Goal: Communication & Community: Participate in discussion

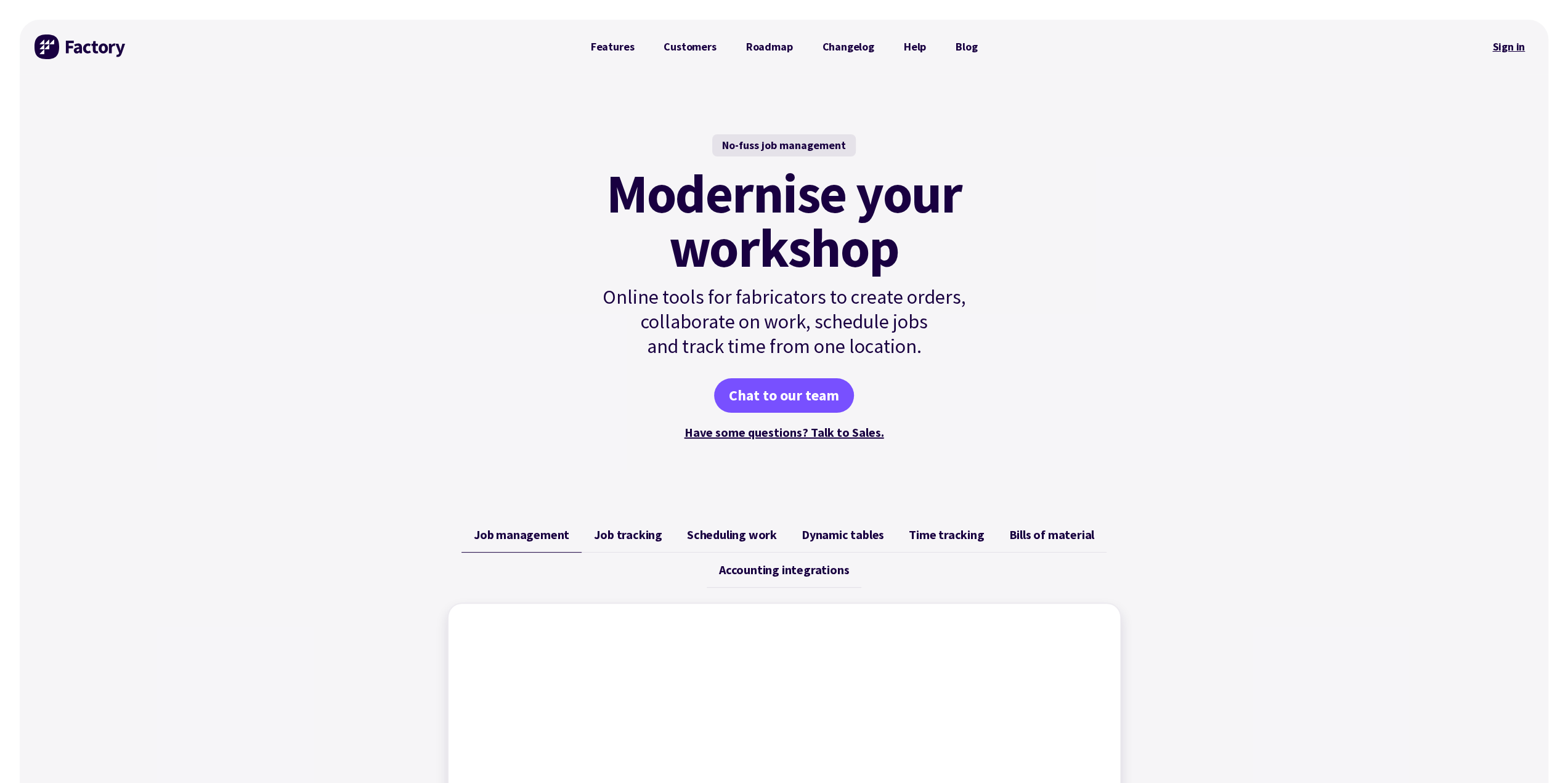
click at [1514, 47] on link "Sign in" at bounding box center [1509, 47] width 50 height 28
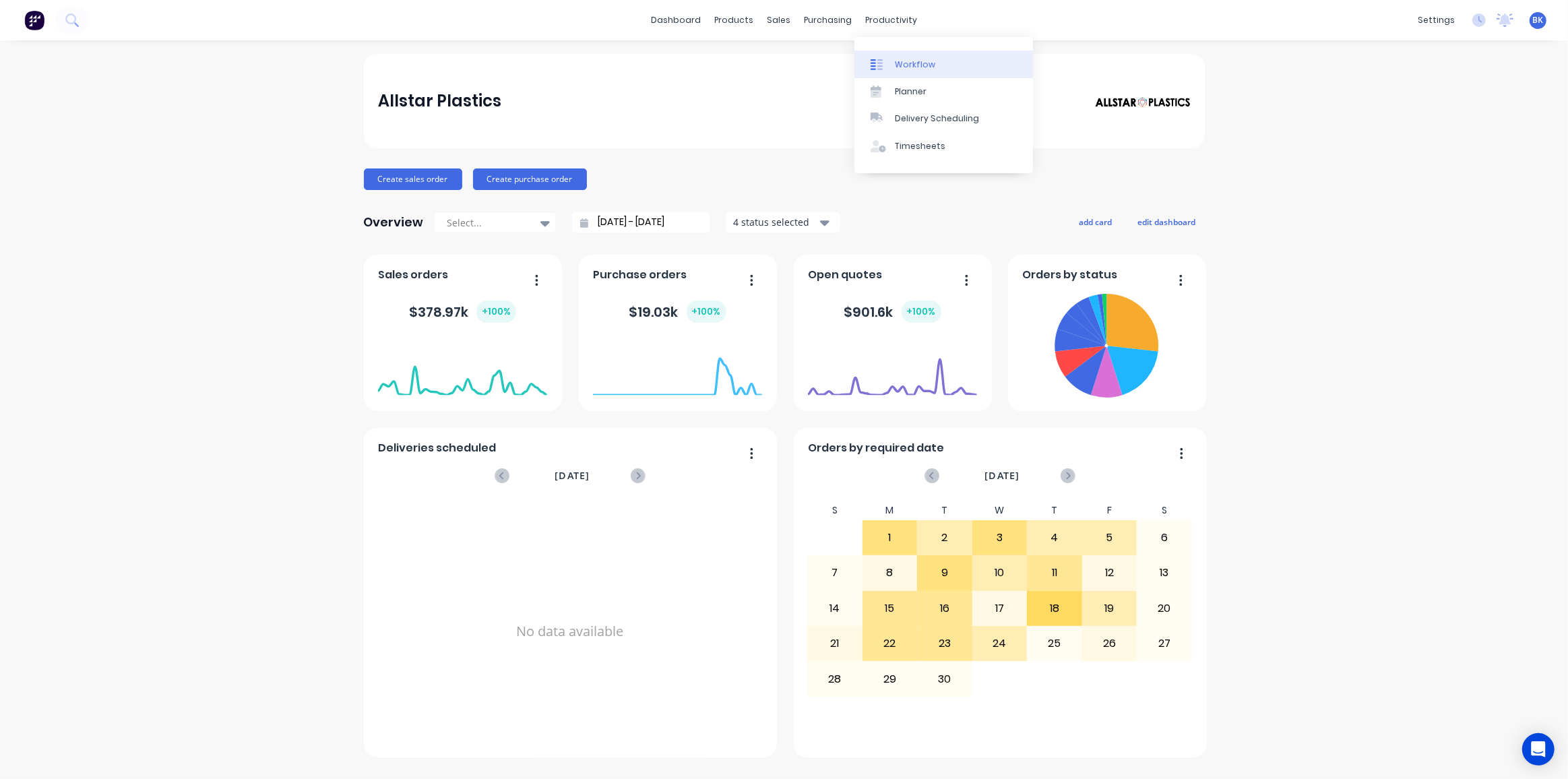
click at [909, 63] on div "Workflow" at bounding box center [915, 65] width 41 height 12
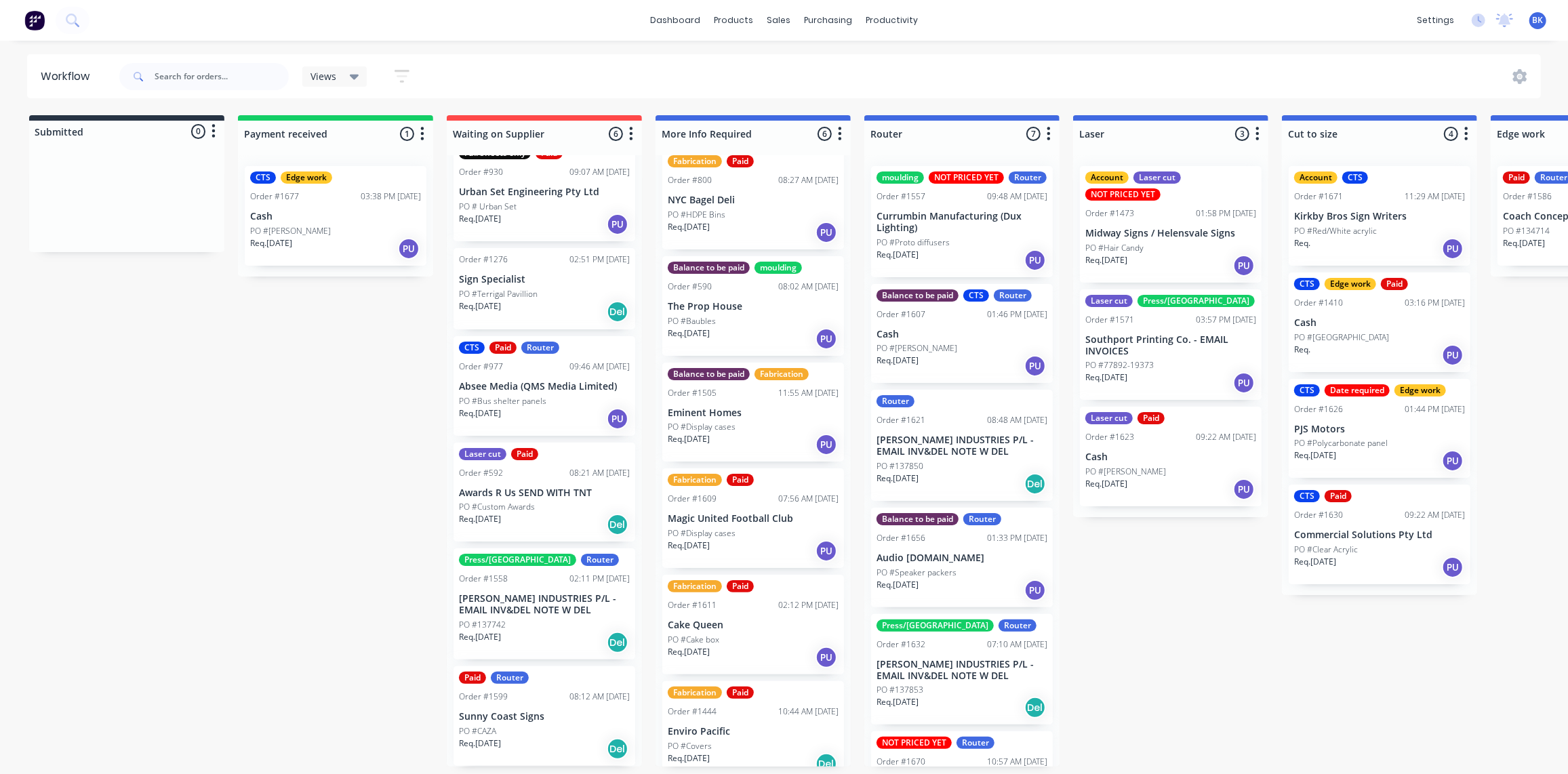
scroll to position [16, 0]
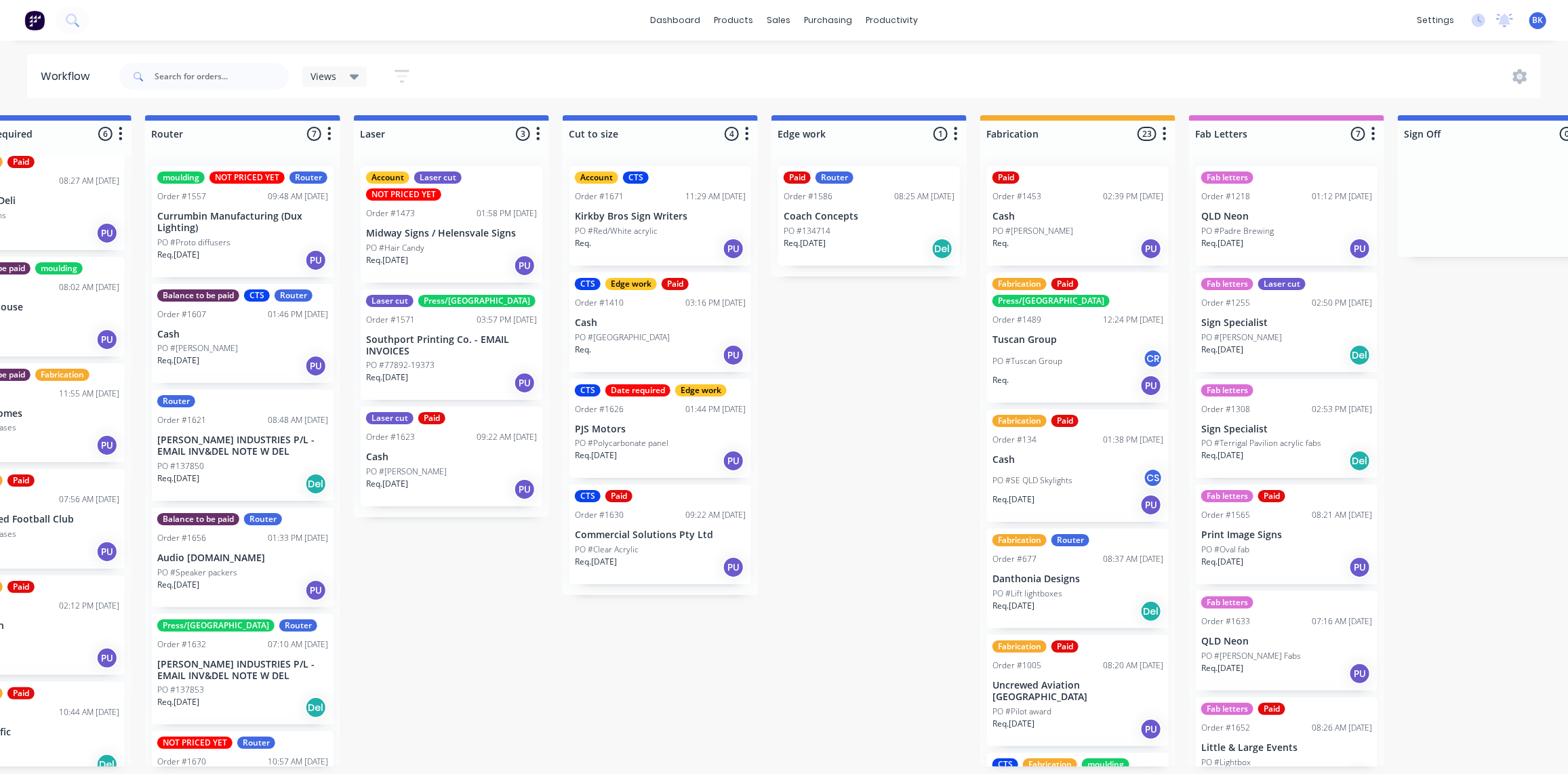
drag, startPoint x: 775, startPoint y: 425, endPoint x: 879, endPoint y: 432, distance: 104.2
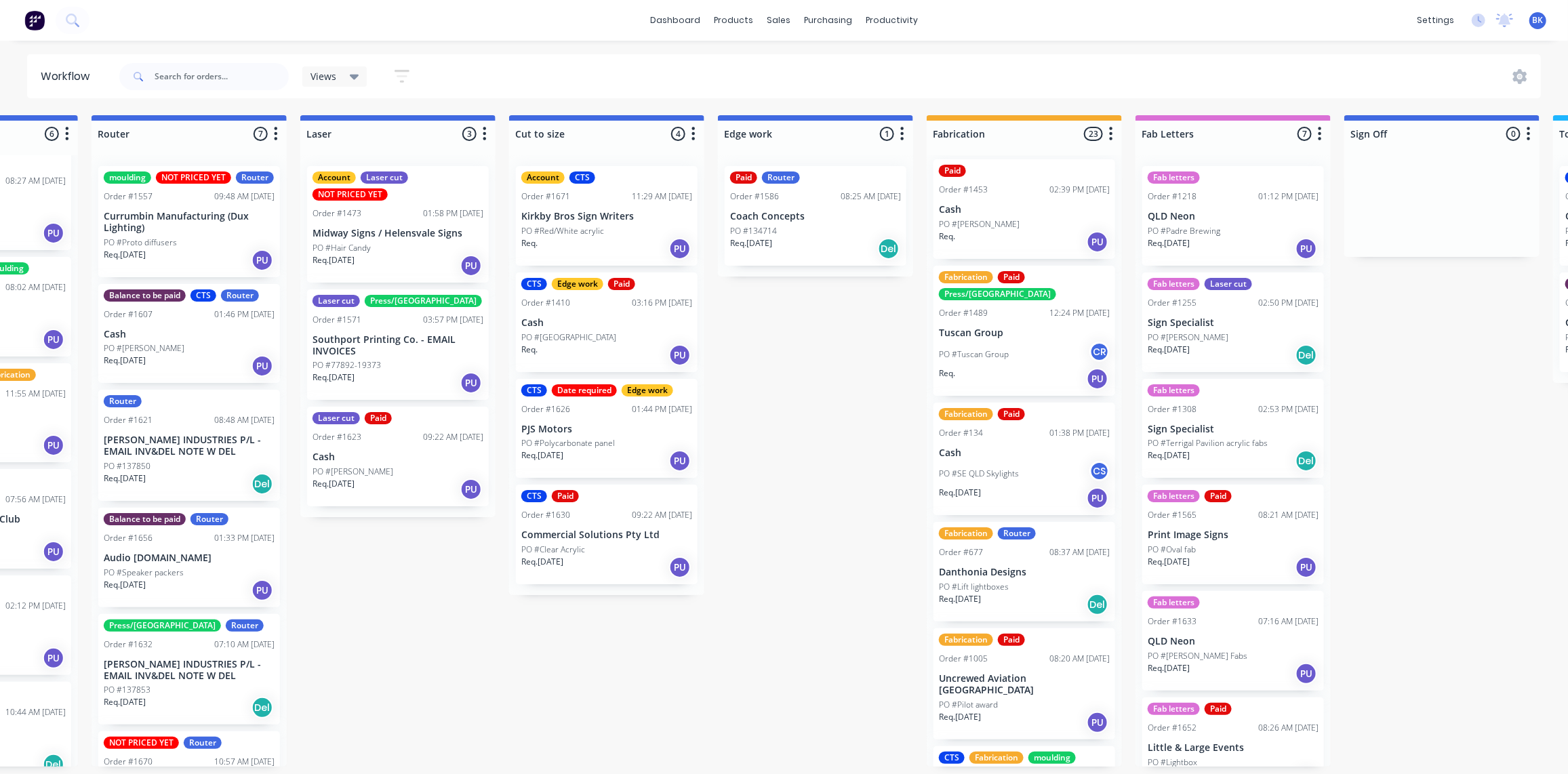
scroll to position [0, 0]
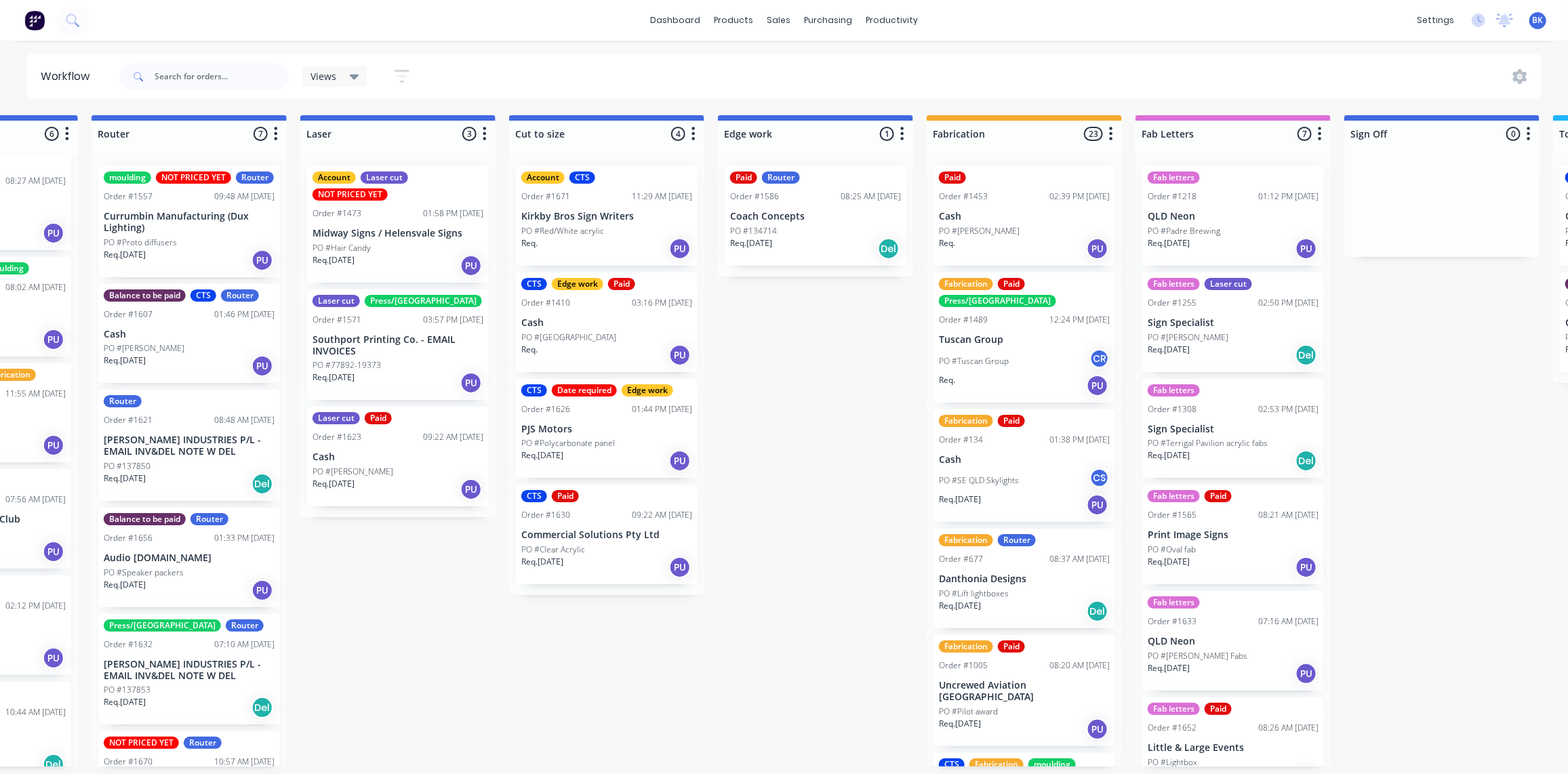
click at [1046, 233] on div "PO #[PERSON_NAME]" at bounding box center [1024, 231] width 171 height 12
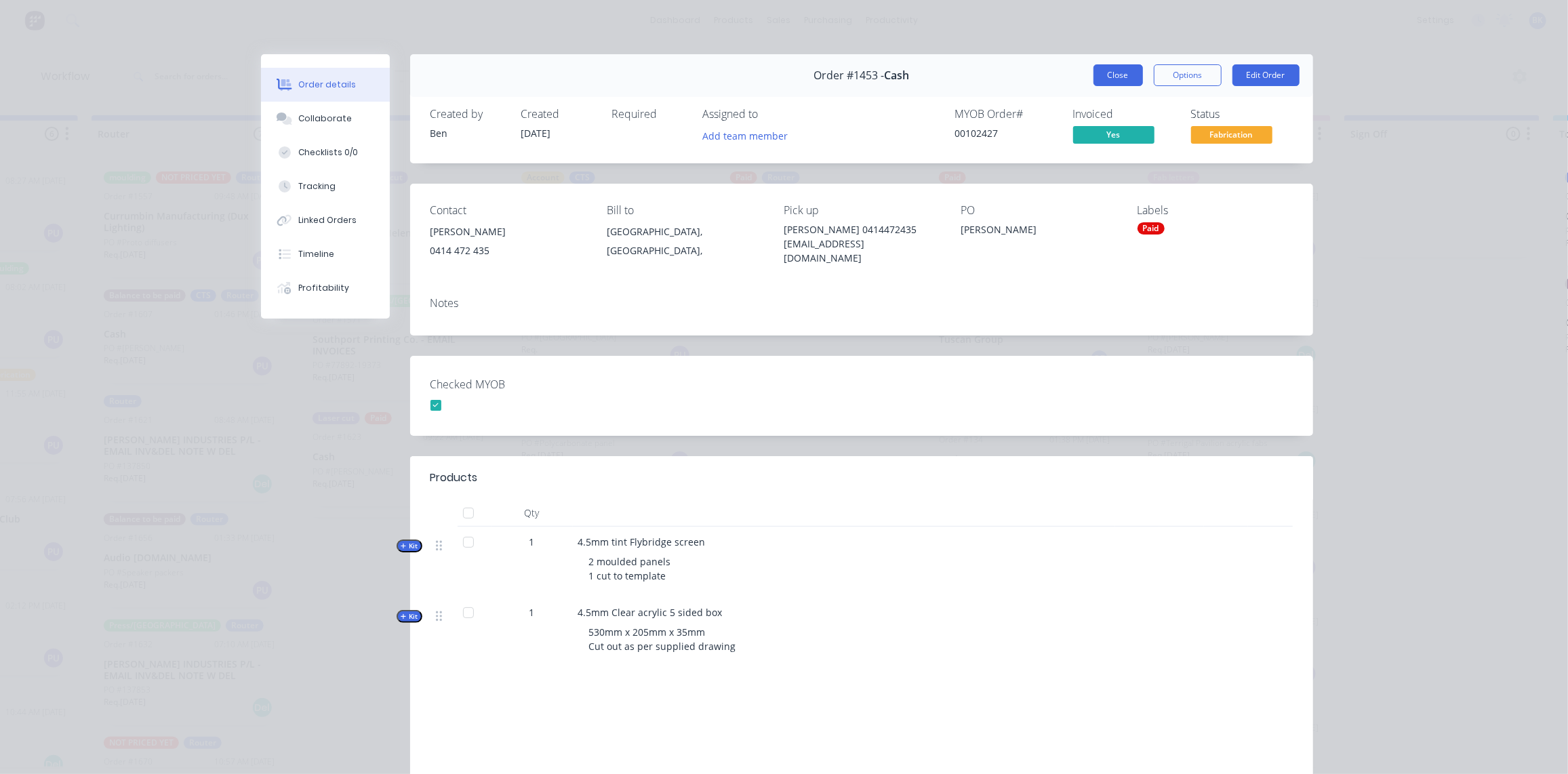
click at [1122, 79] on button "Close" at bounding box center [1118, 75] width 50 height 22
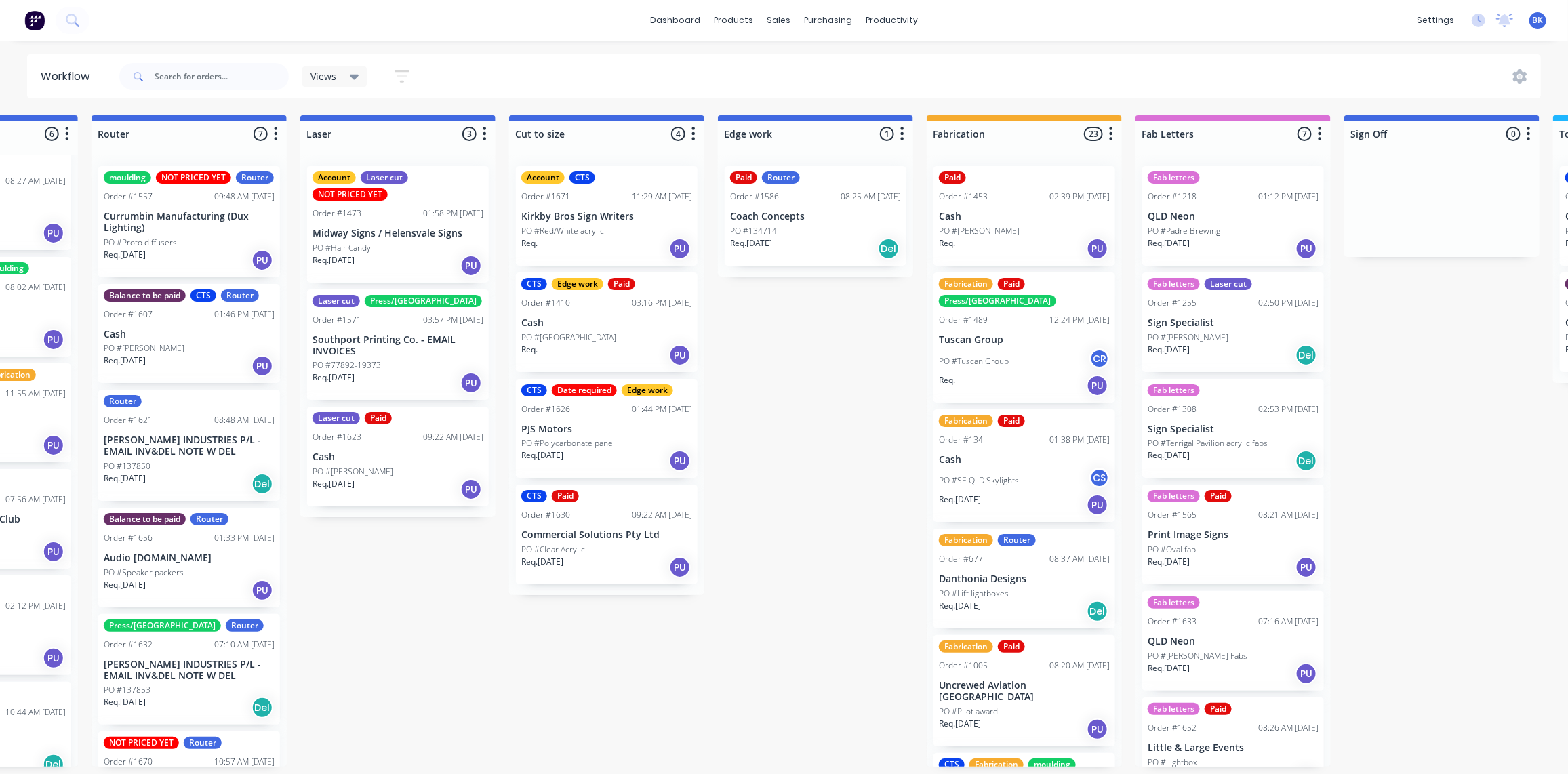
click at [1024, 348] on div "PO #Tuscan Group CR" at bounding box center [1024, 361] width 171 height 26
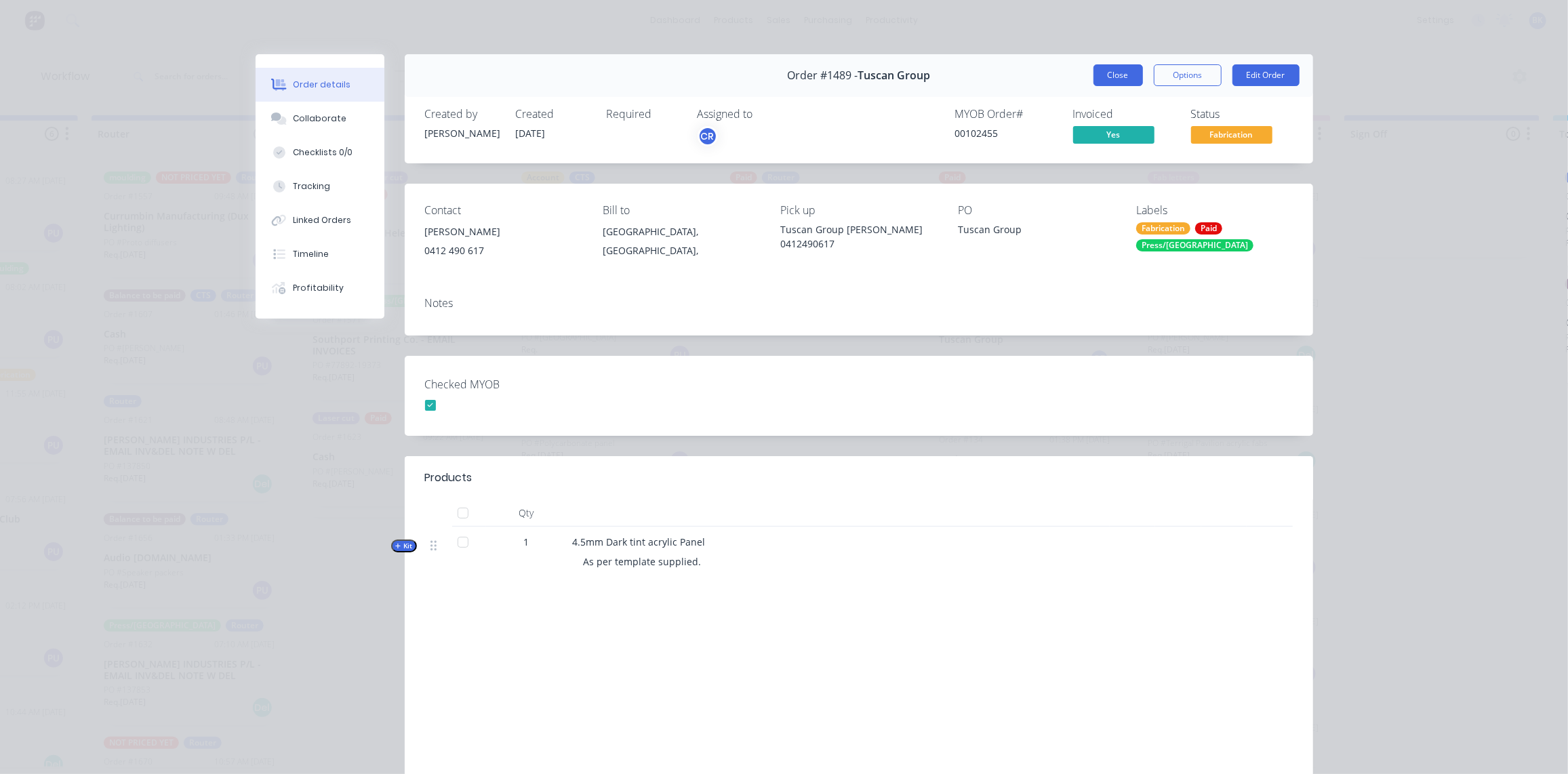
click at [1118, 72] on button "Close" at bounding box center [1118, 75] width 50 height 22
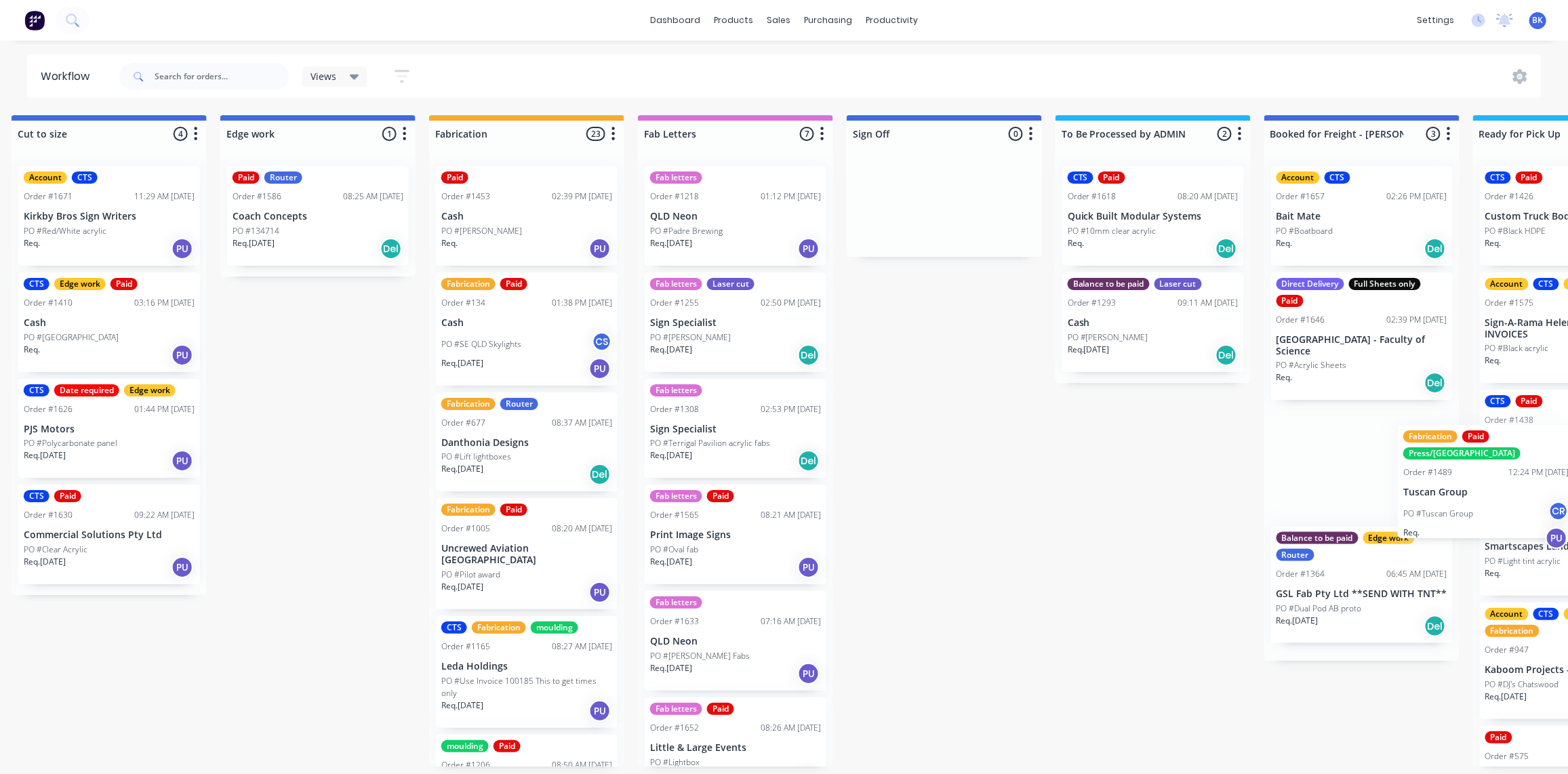
scroll to position [0, 1292]
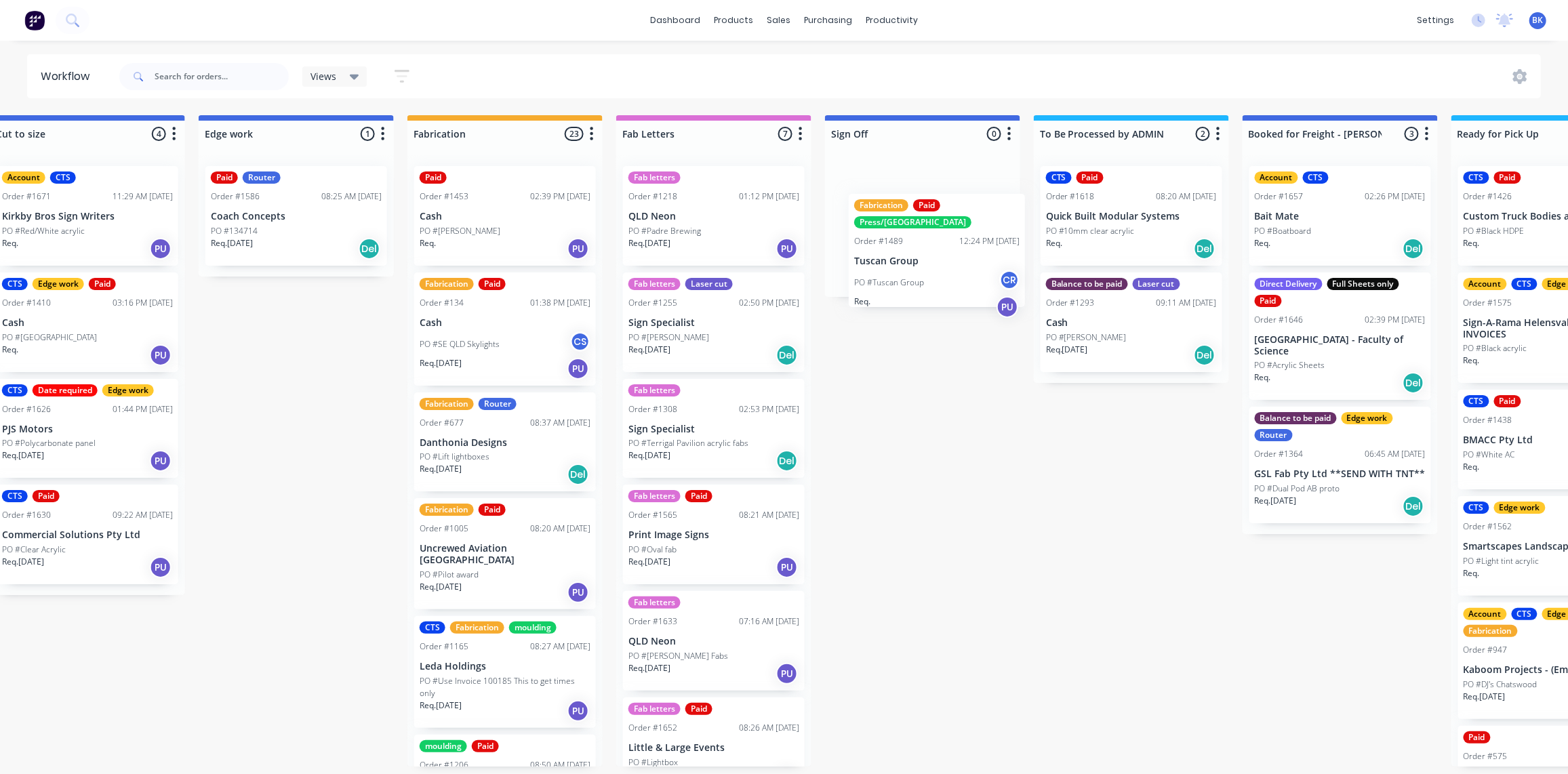
drag, startPoint x: 1008, startPoint y: 335, endPoint x: 931, endPoint y: 263, distance: 105.4
click at [931, 263] on div "Submitted 0 Status colour #273444 hex #273444 Save Cancel Summaries Total order…" at bounding box center [320, 441] width 3243 height 652
click at [903, 249] on p "PO #Tuscan Group" at bounding box center [872, 255] width 70 height 12
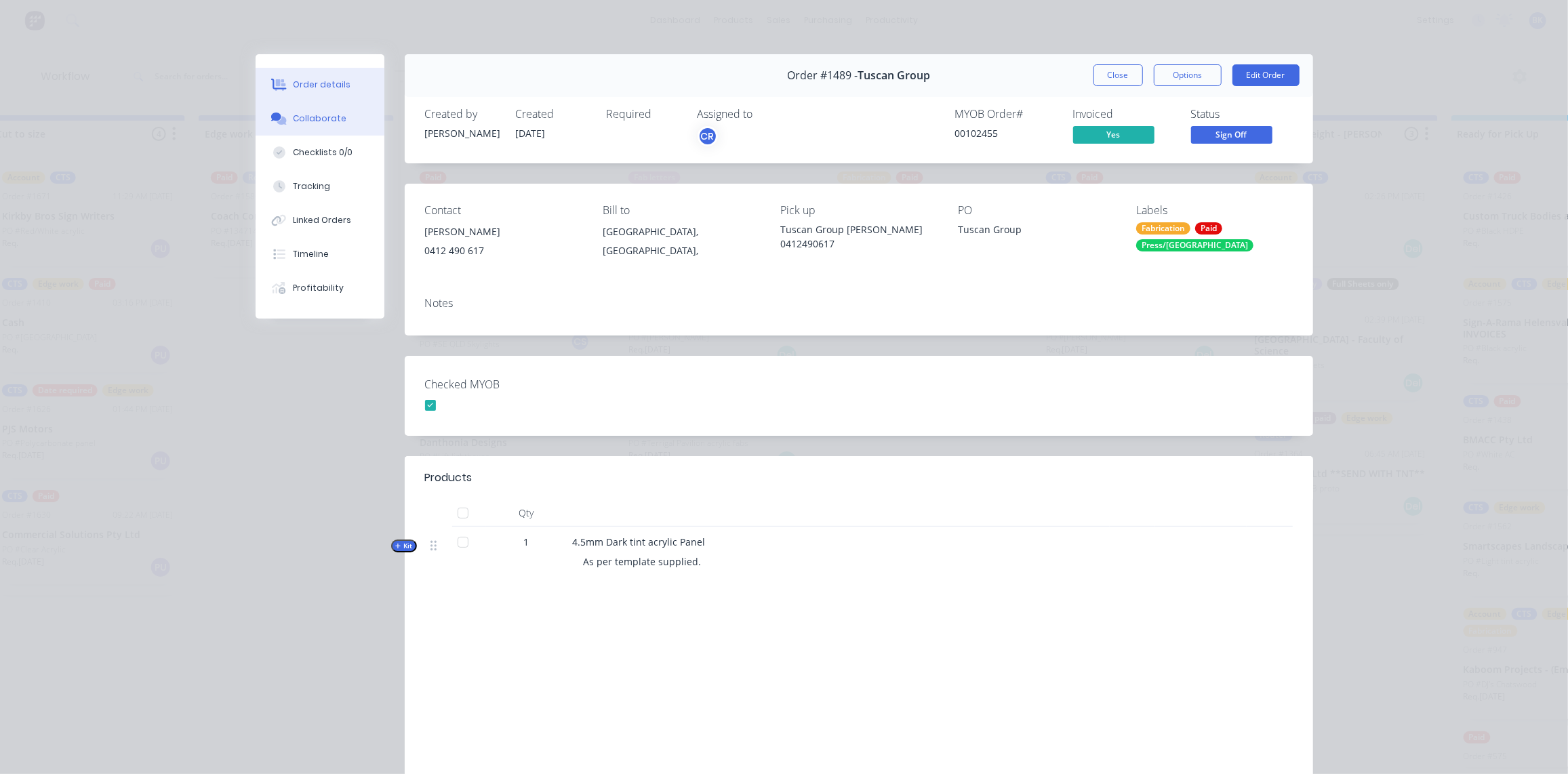
click at [309, 114] on div "Collaborate" at bounding box center [320, 118] width 54 height 12
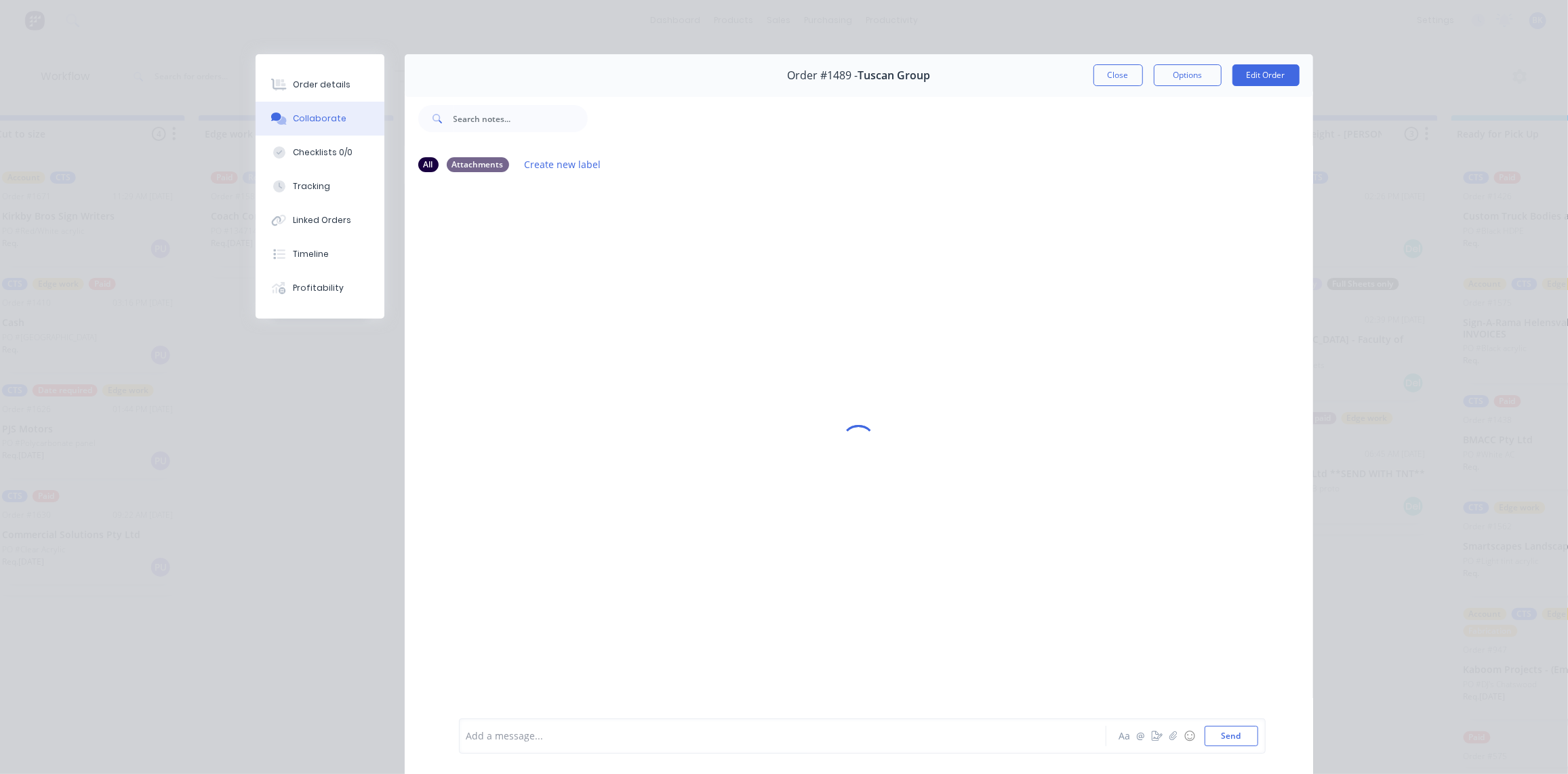
click at [548, 745] on div "Add a message..." at bounding box center [763, 736] width 594 height 20
click at [1221, 737] on button "Send" at bounding box center [1231, 736] width 54 height 20
click at [1120, 76] on button "Close" at bounding box center [1118, 75] width 50 height 22
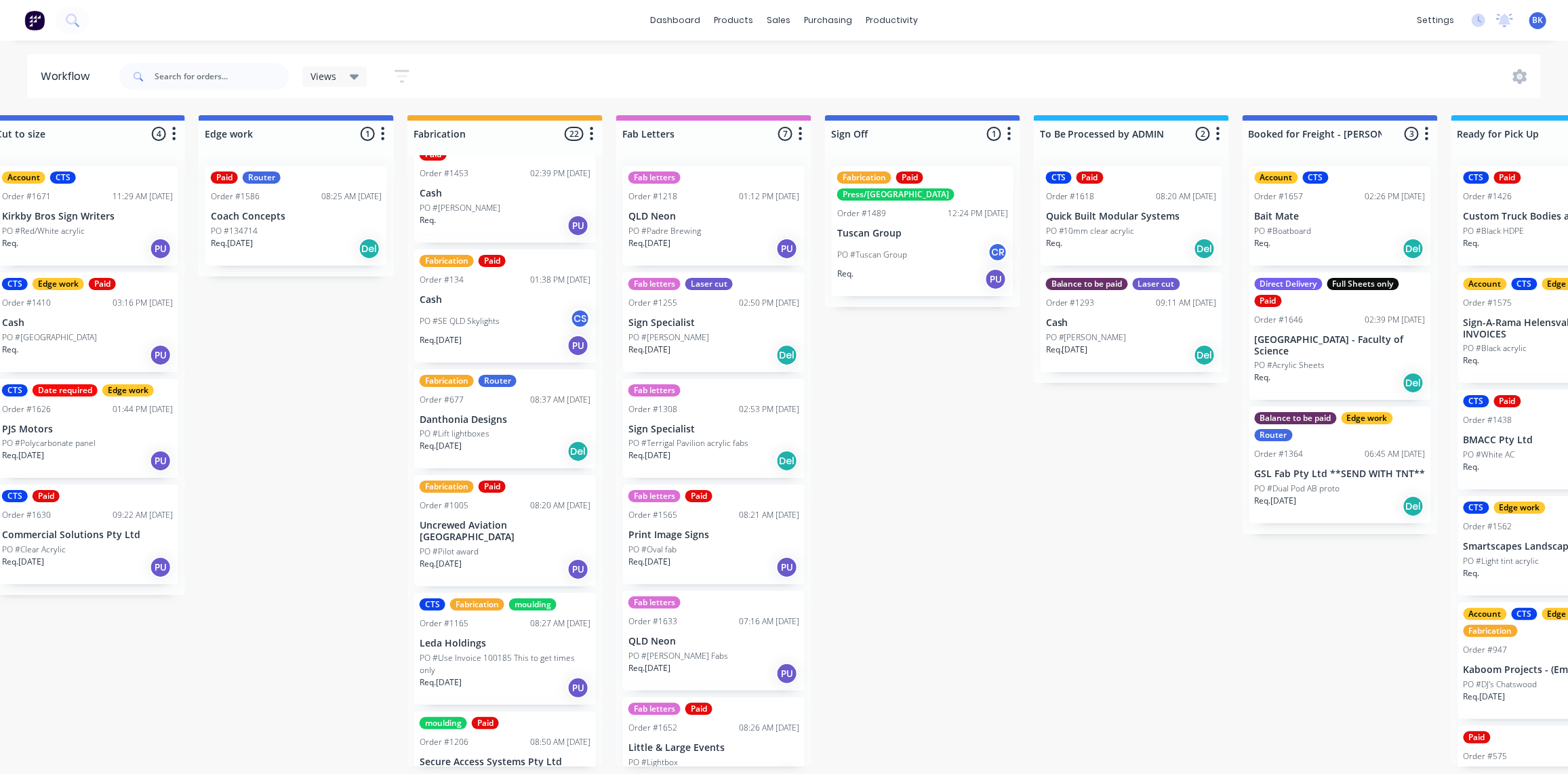
scroll to position [0, 0]
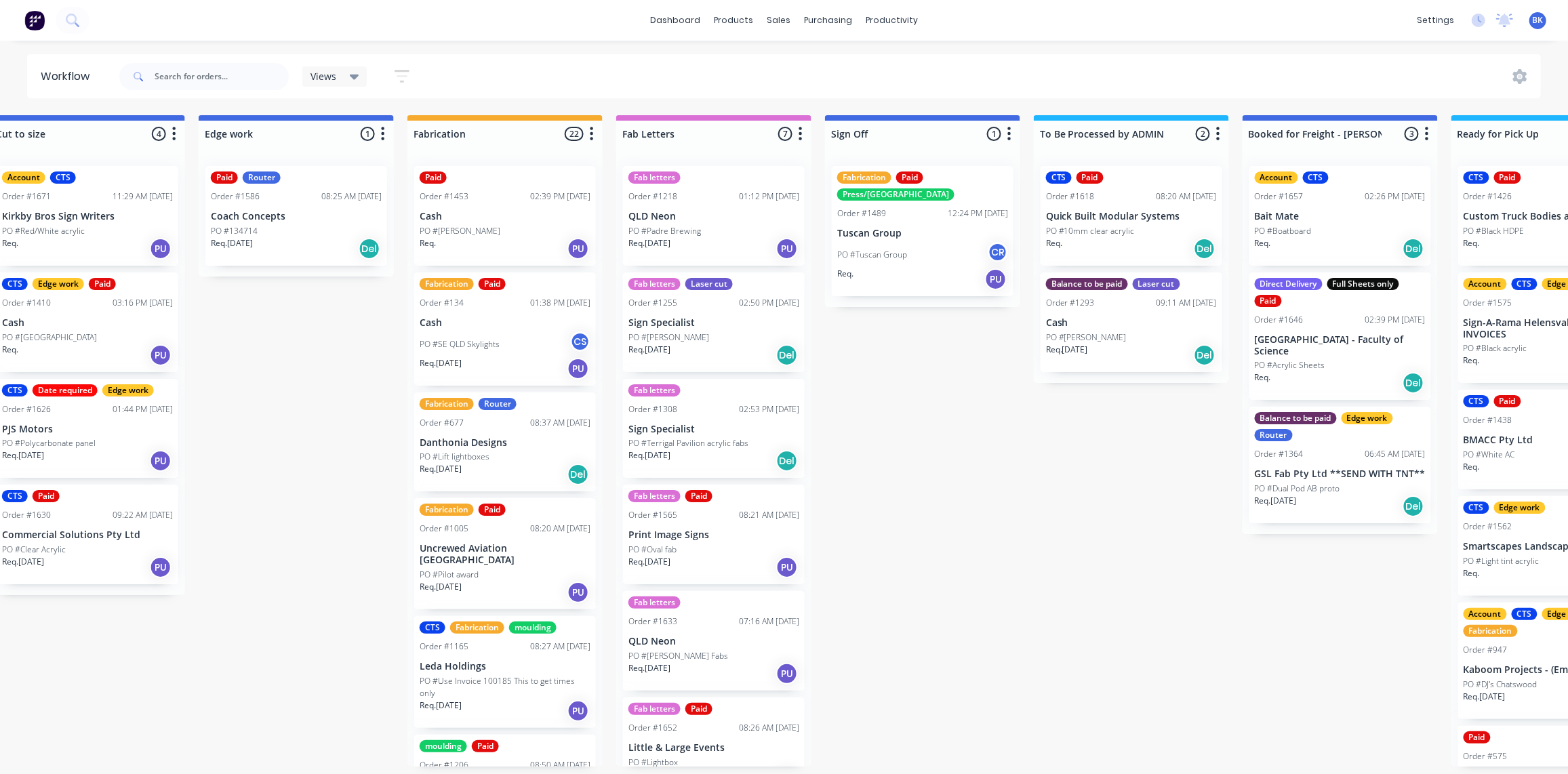
click at [518, 448] on div "Fabrication Router Order #677 08:37 AM [DATE] Danthonia Designs PO #Lift lightb…" at bounding box center [505, 442] width 182 height 99
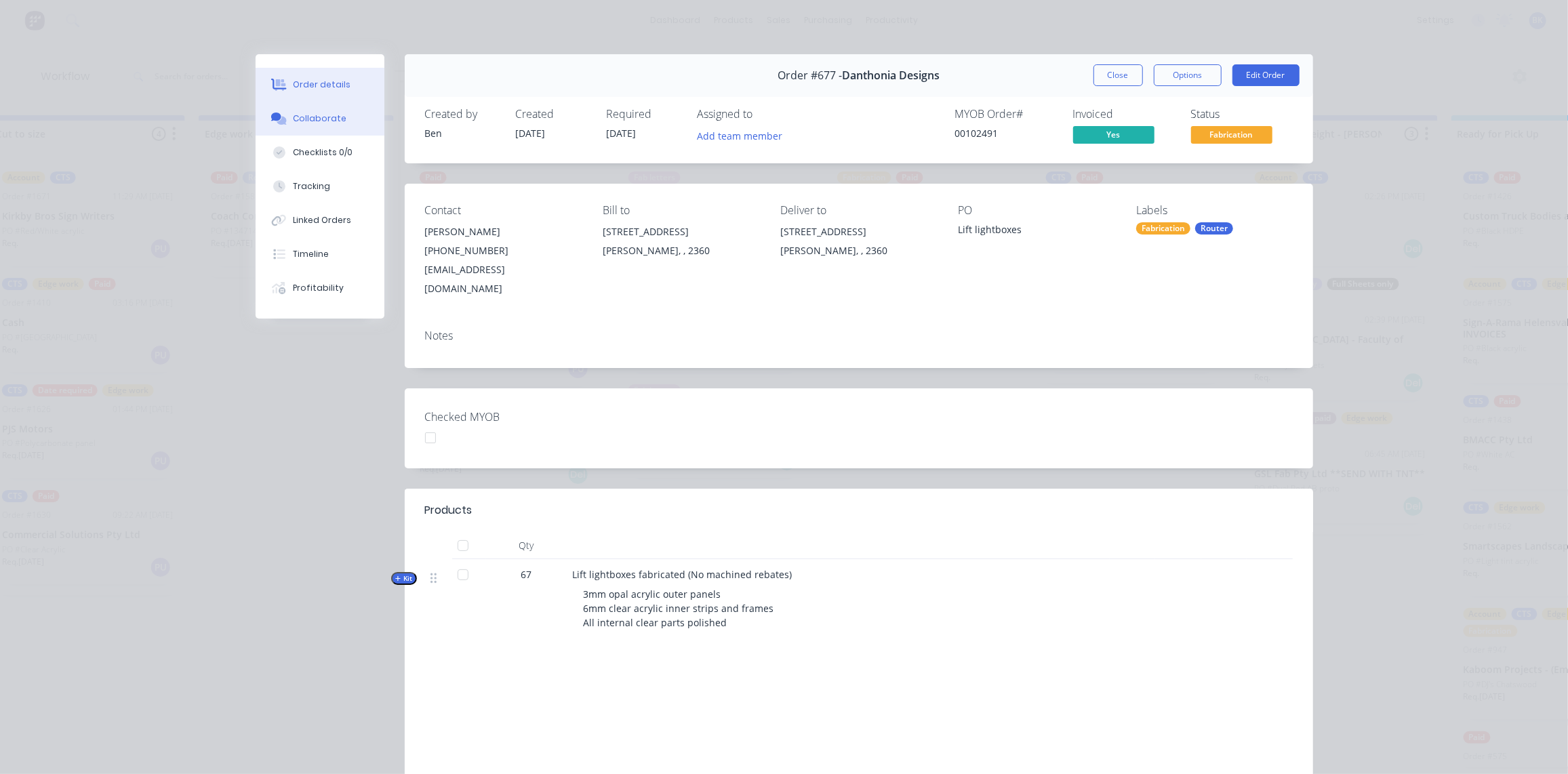
click at [297, 114] on div "Collaborate" at bounding box center [320, 118] width 54 height 12
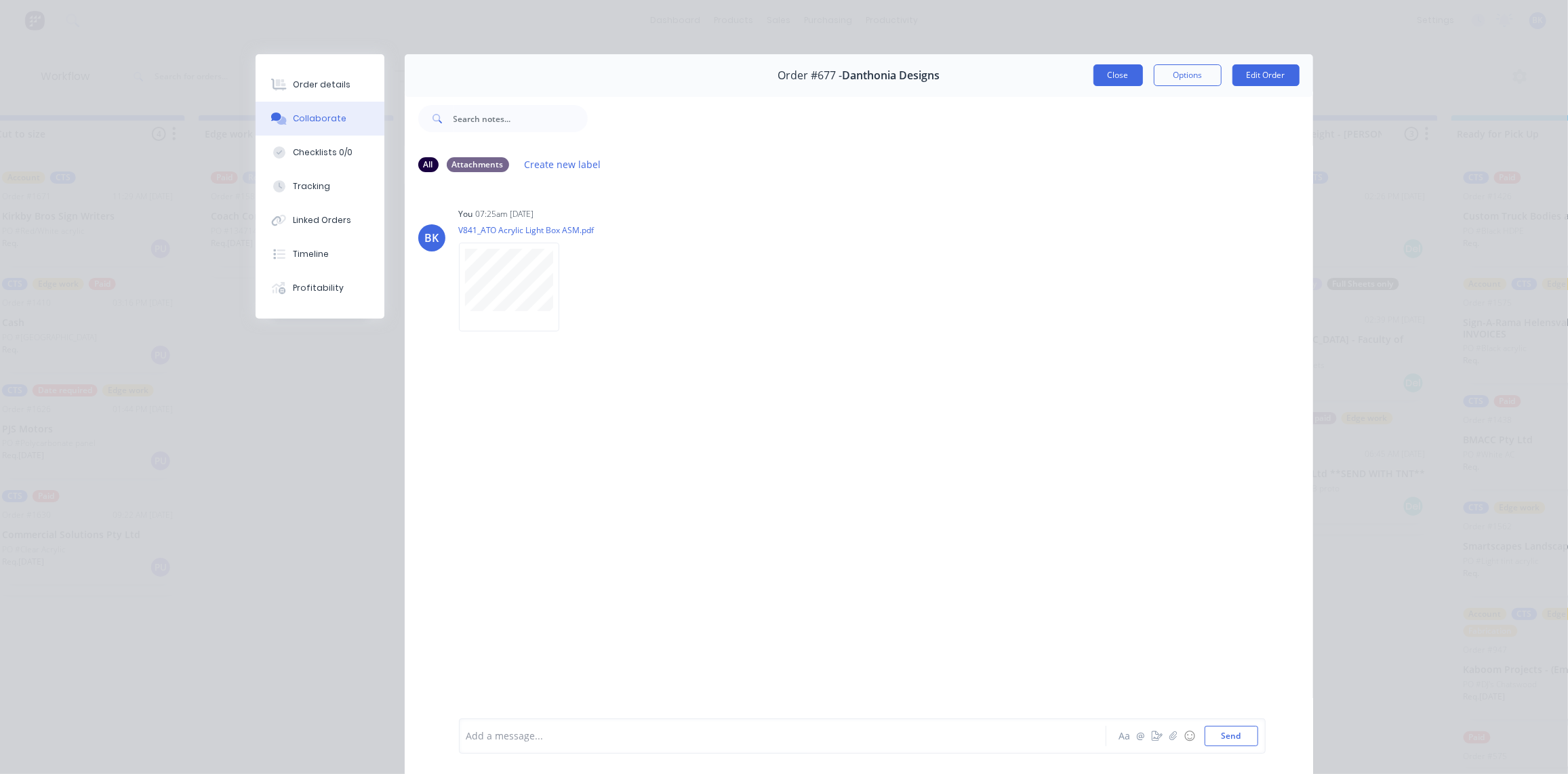
click at [1118, 72] on button "Close" at bounding box center [1118, 75] width 50 height 22
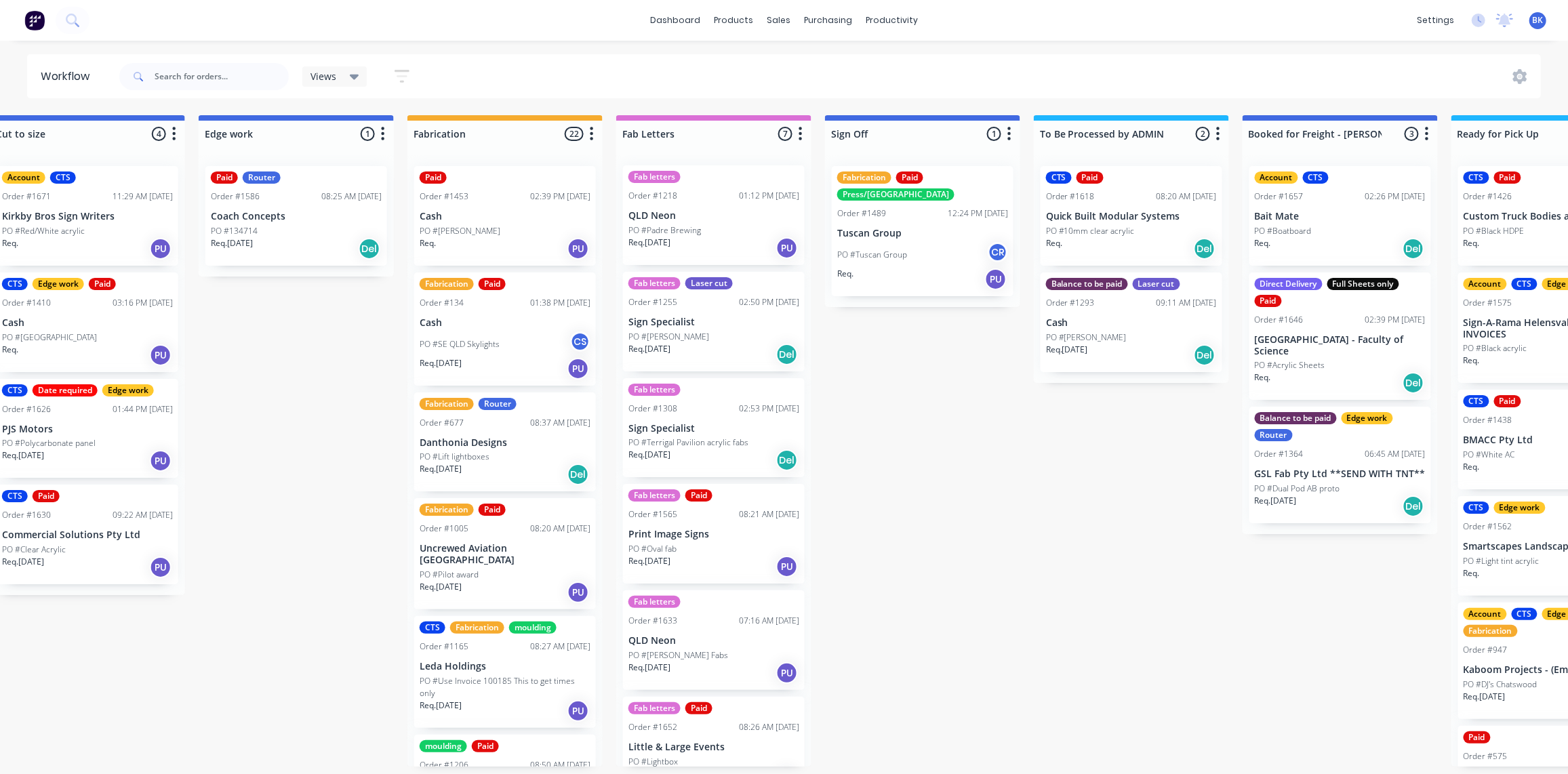
drag, startPoint x: 756, startPoint y: 289, endPoint x: 760, endPoint y: 297, distance: 8.9
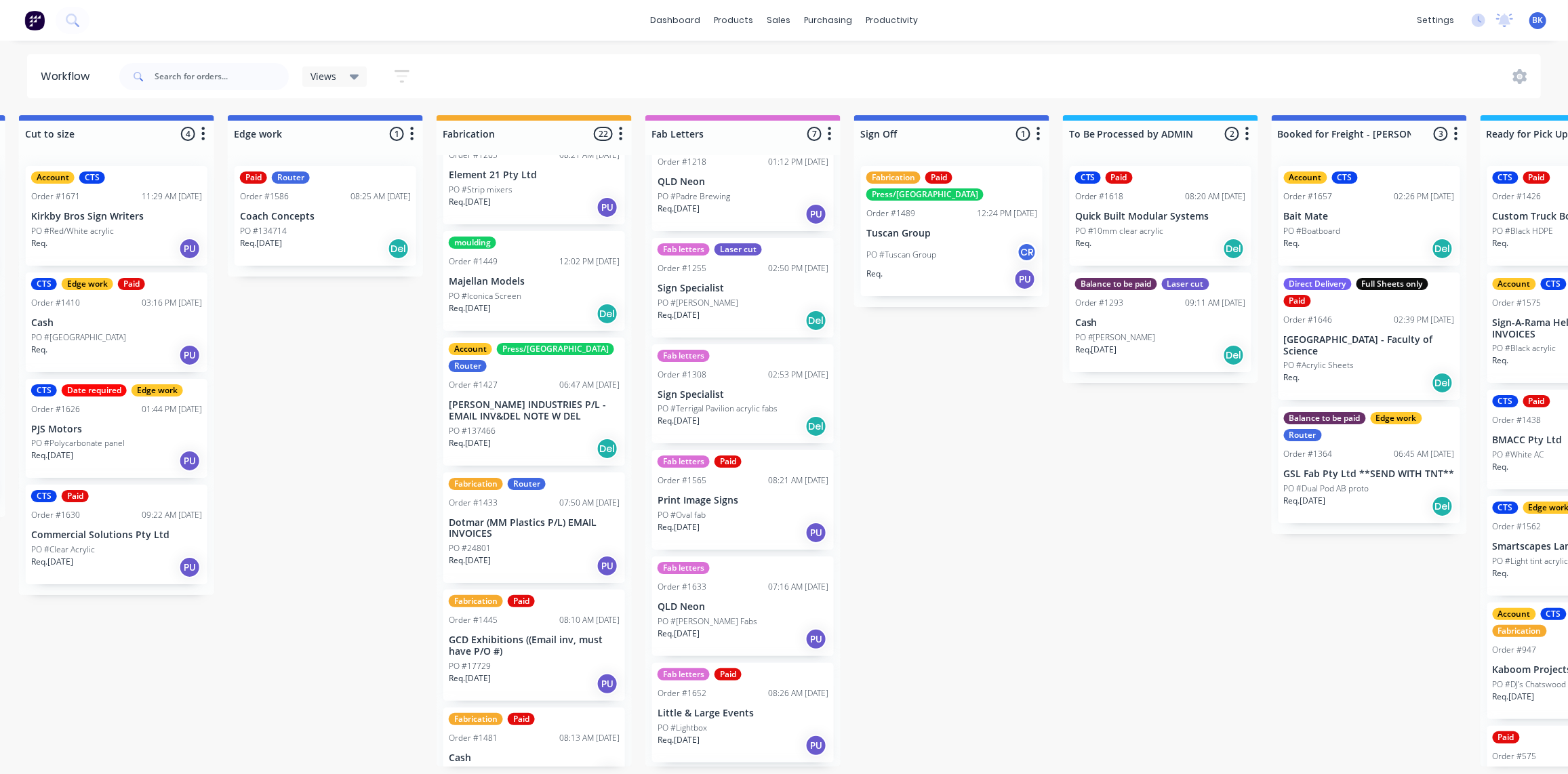
scroll to position [823, 0]
click at [563, 290] on div "PO #Iconica Screen" at bounding box center [534, 296] width 171 height 12
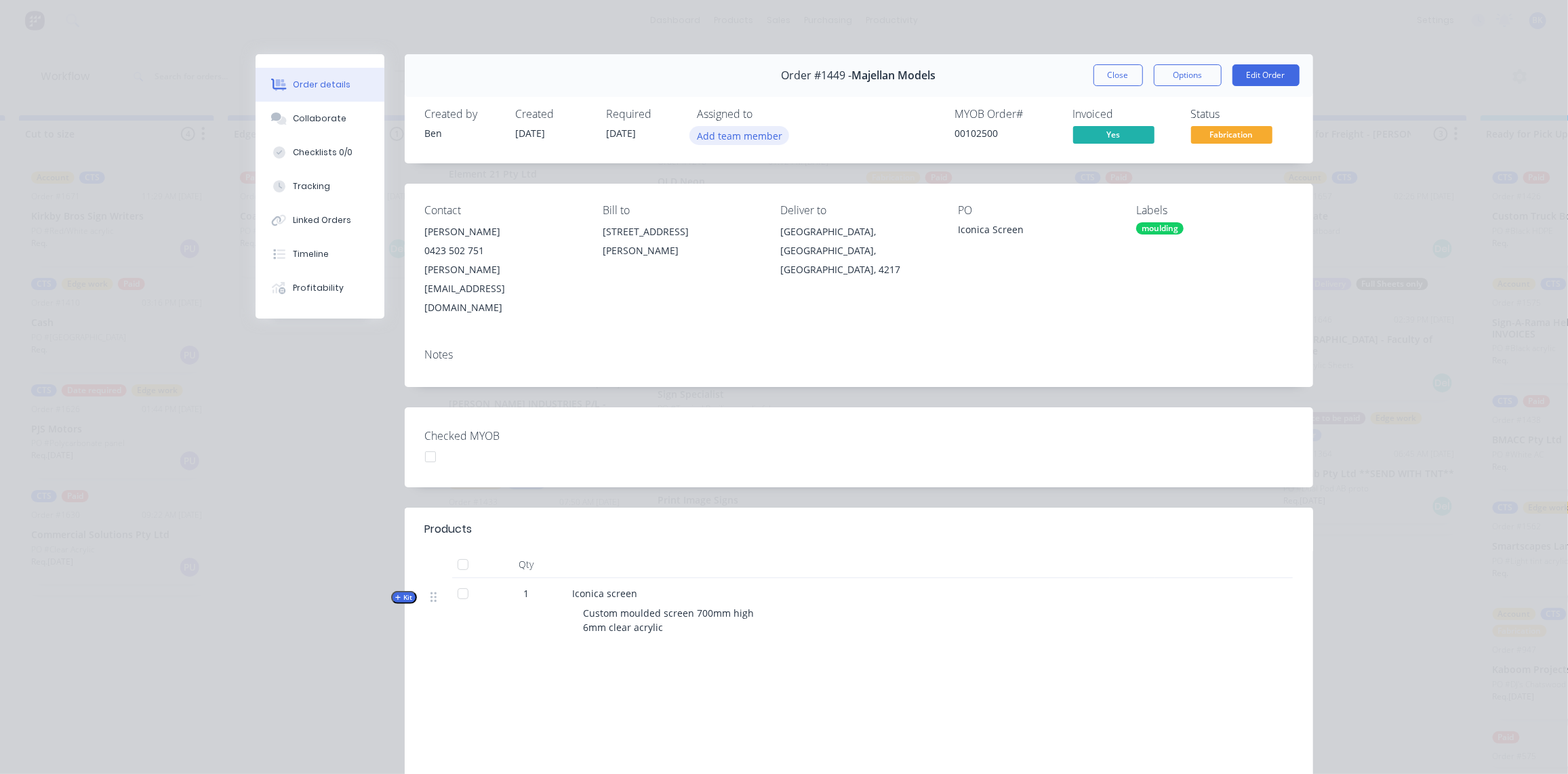
click at [734, 139] on button "Add team member" at bounding box center [739, 135] width 99 height 18
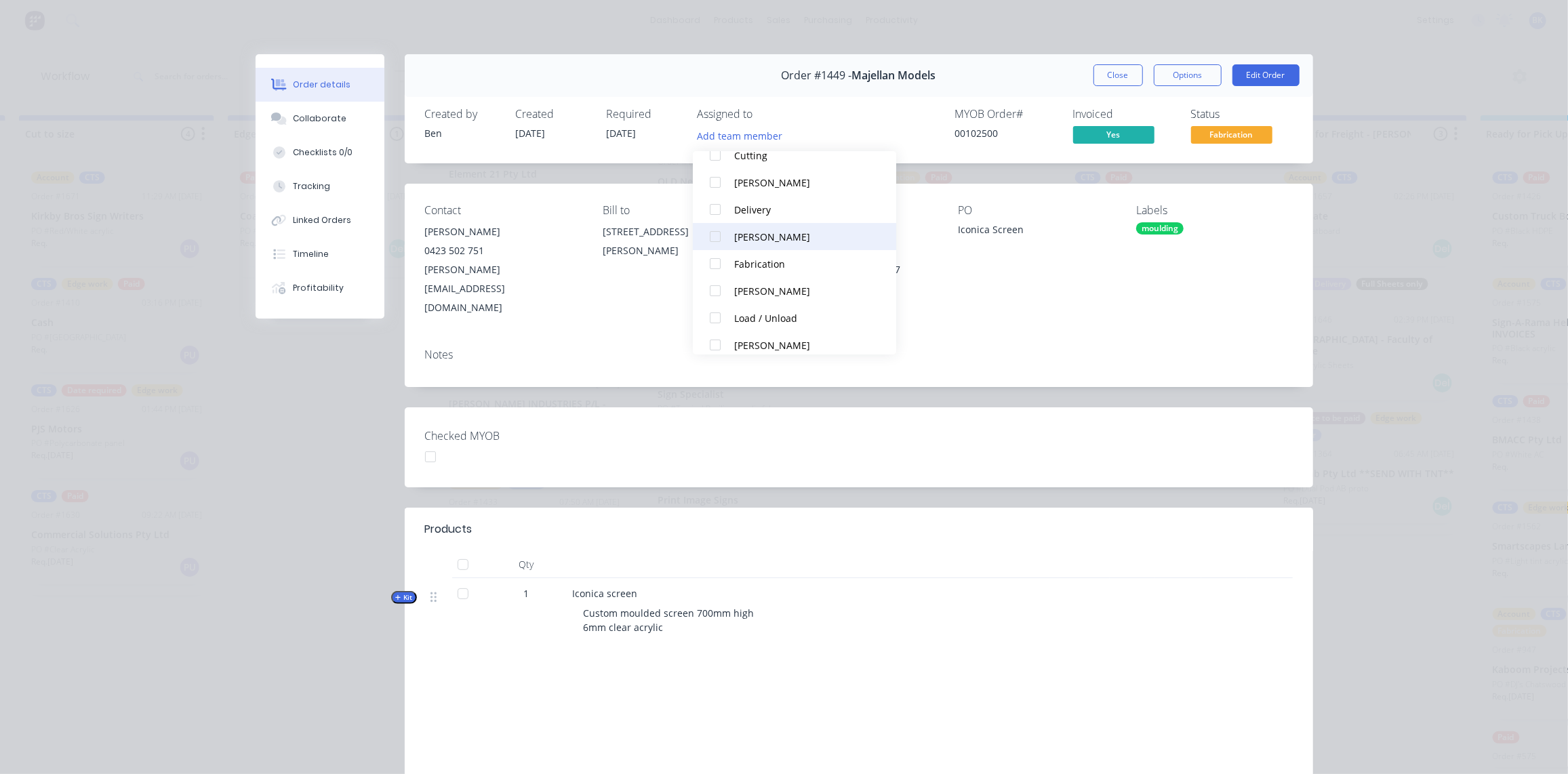
scroll to position [165, 0]
click at [762, 240] on div "[PERSON_NAME]" at bounding box center [801, 237] width 135 height 14
click at [1124, 70] on button "Close" at bounding box center [1118, 75] width 50 height 22
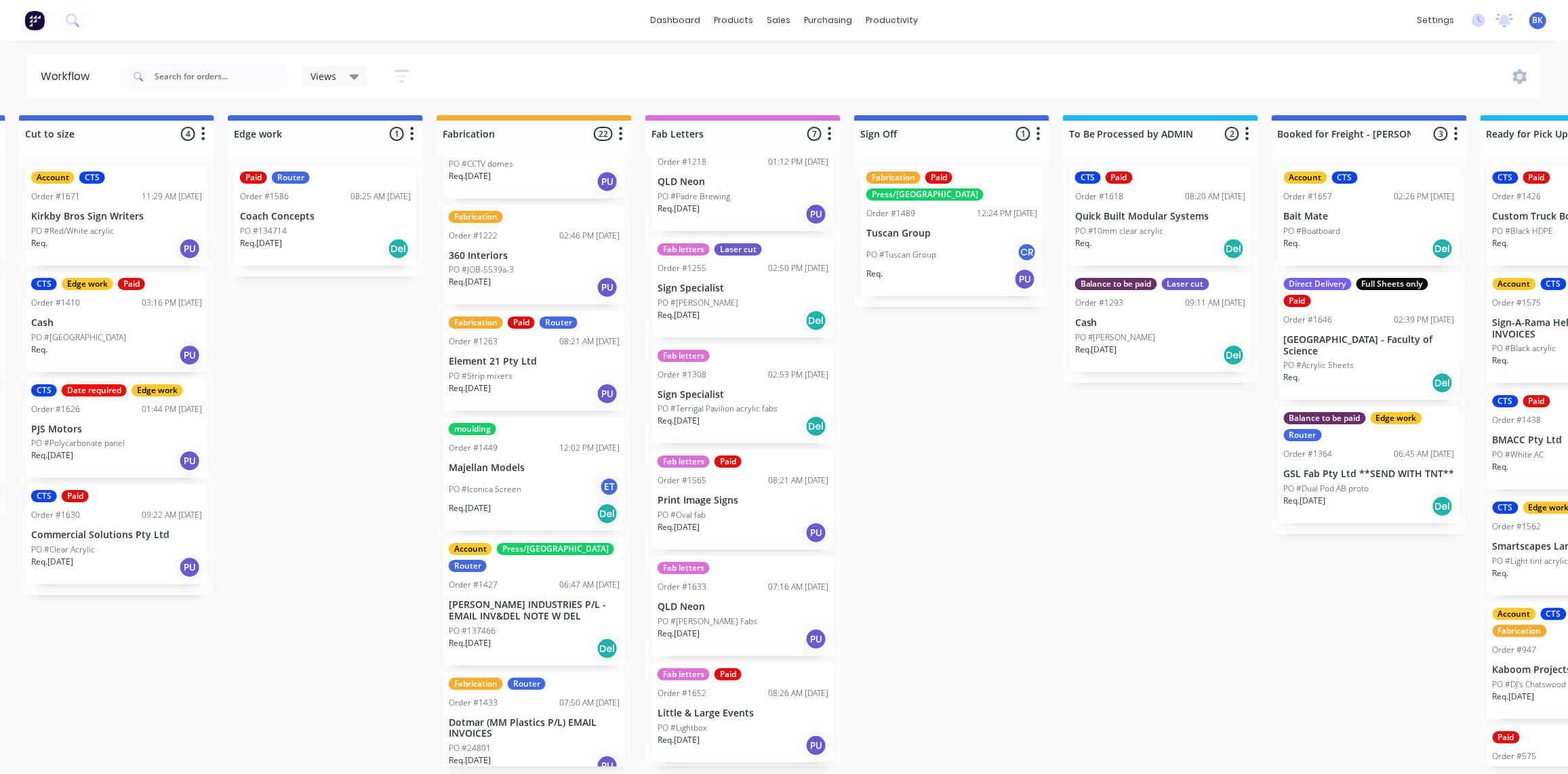
scroll to position [636, 0]
click at [513, 276] on div "Req. [DATE] PU" at bounding box center [534, 288] width 171 height 23
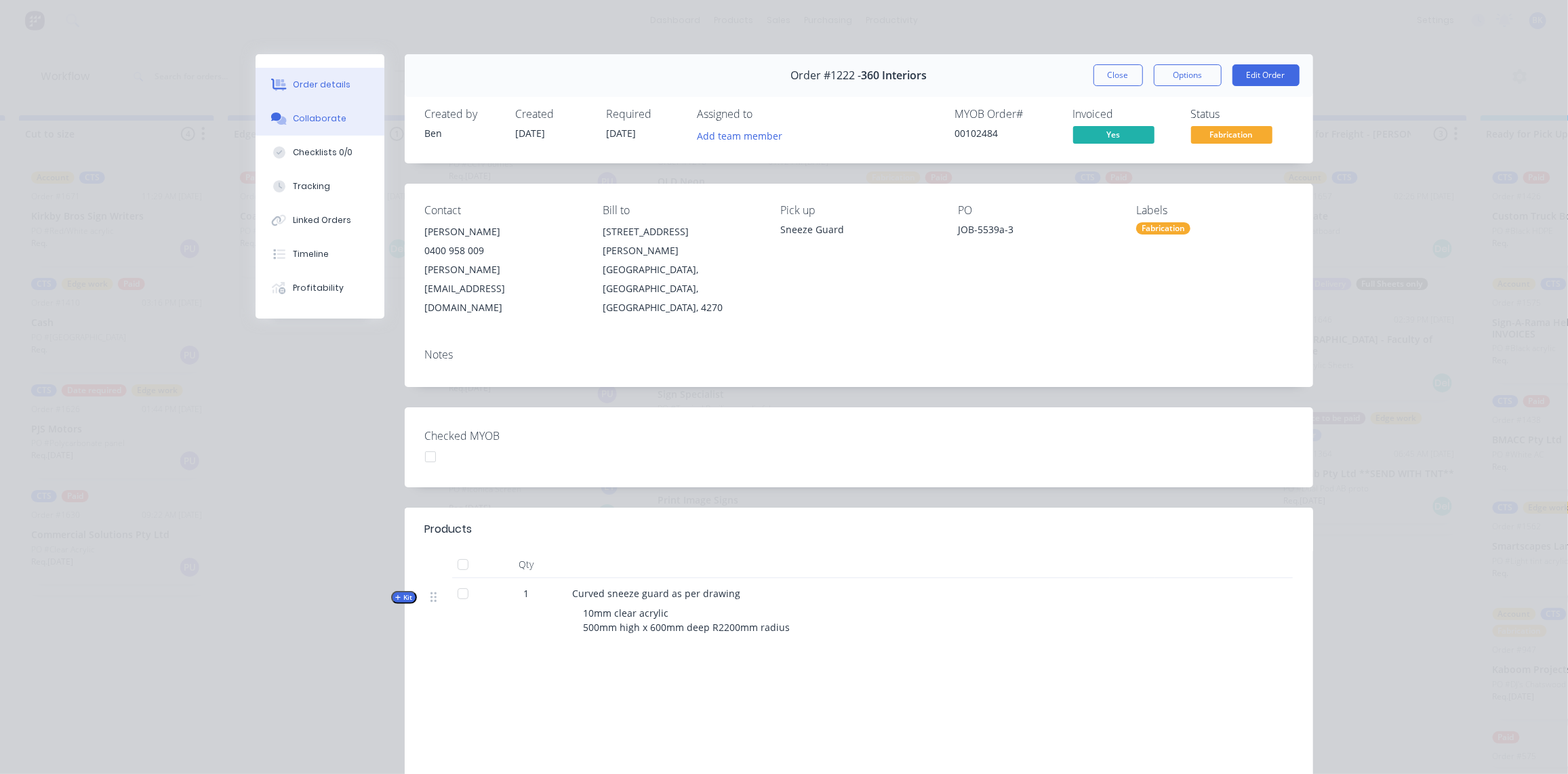
drag, startPoint x: 282, startPoint y: 119, endPoint x: 306, endPoint y: 132, distance: 27.3
click at [282, 119] on div at bounding box center [280, 118] width 20 height 12
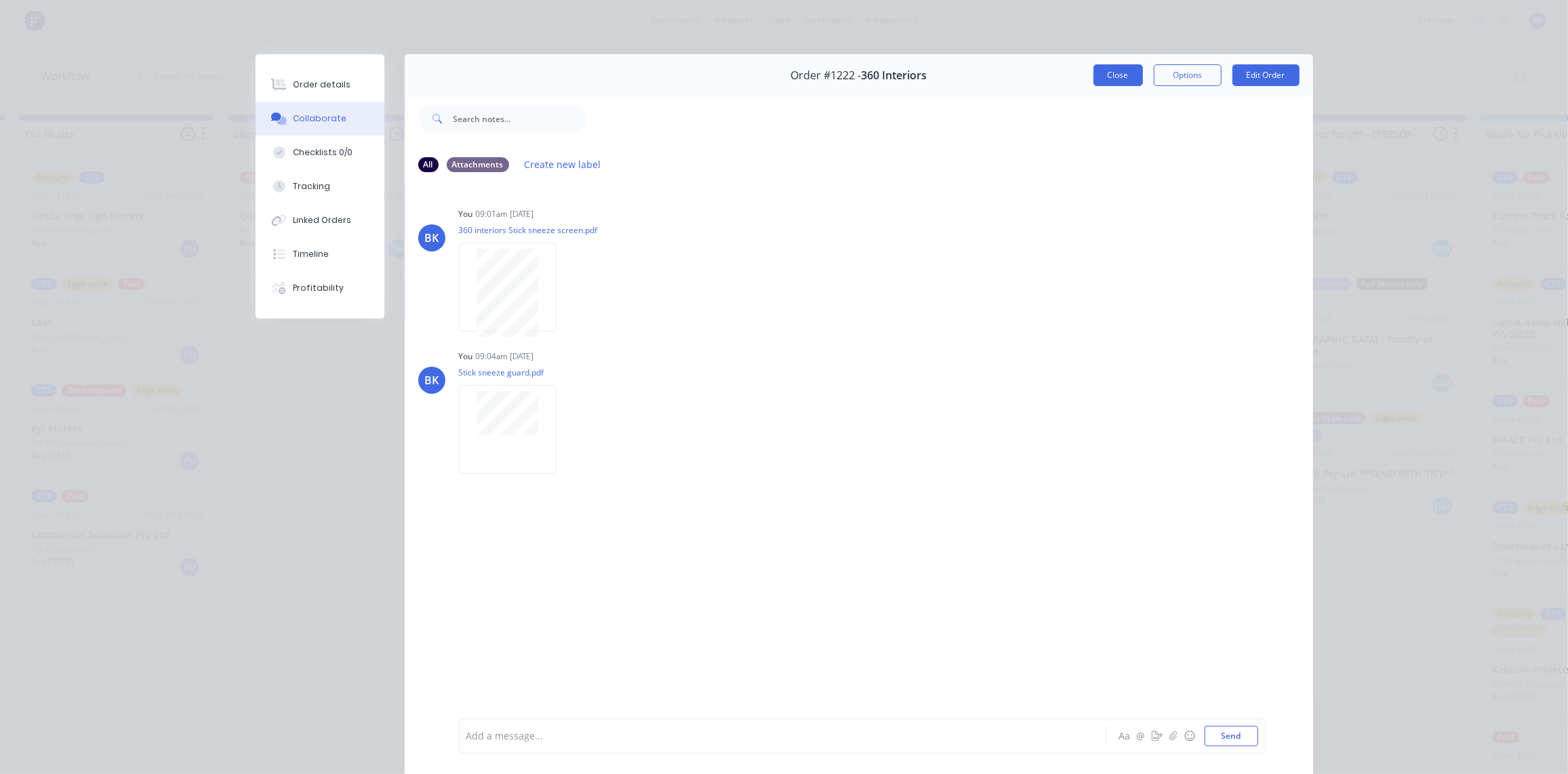
click at [1120, 73] on button "Close" at bounding box center [1118, 75] width 50 height 22
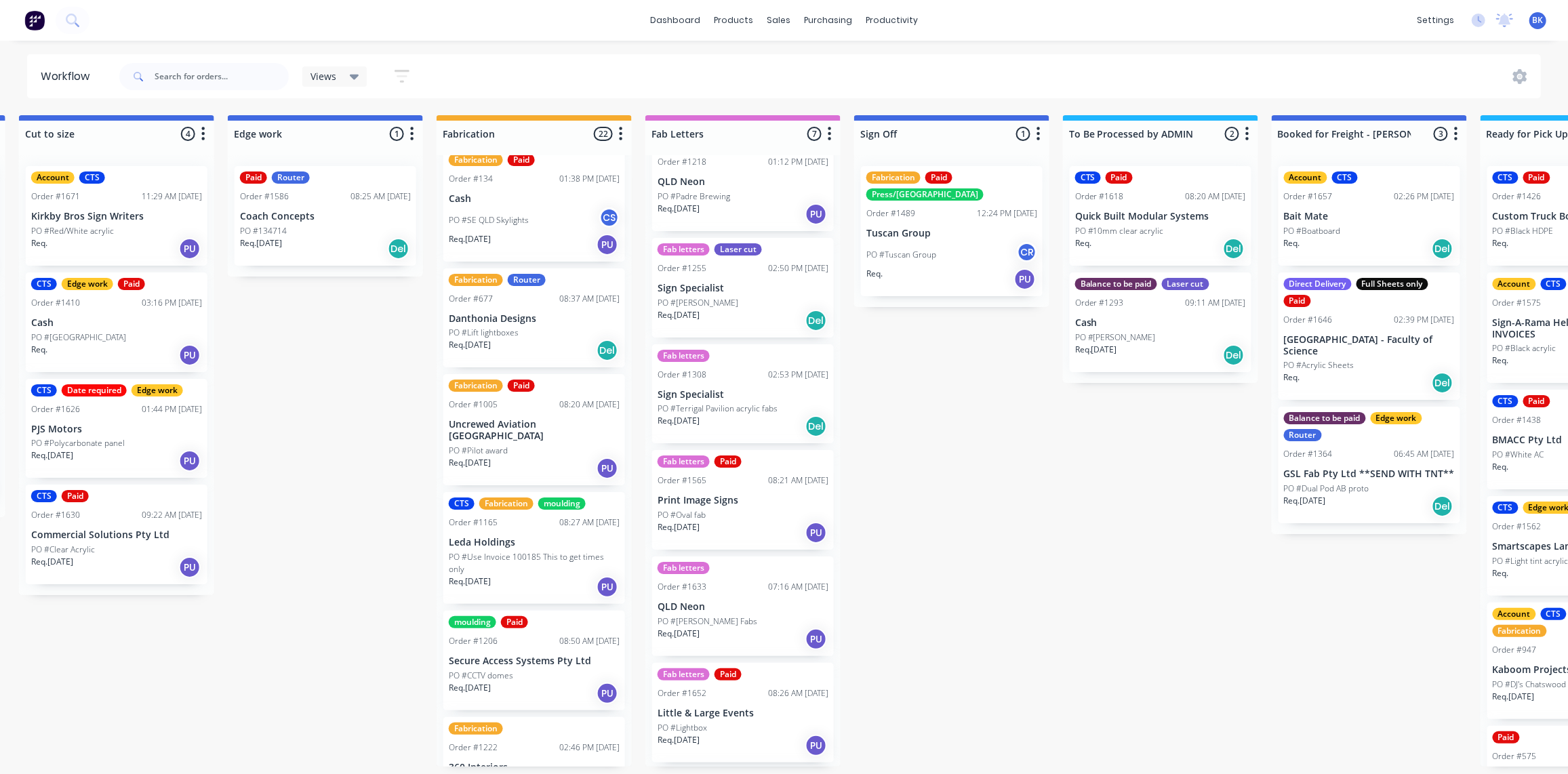
scroll to position [123, 0]
click at [559, 299] on div "08:37 AM [DATE]" at bounding box center [589, 300] width 61 height 12
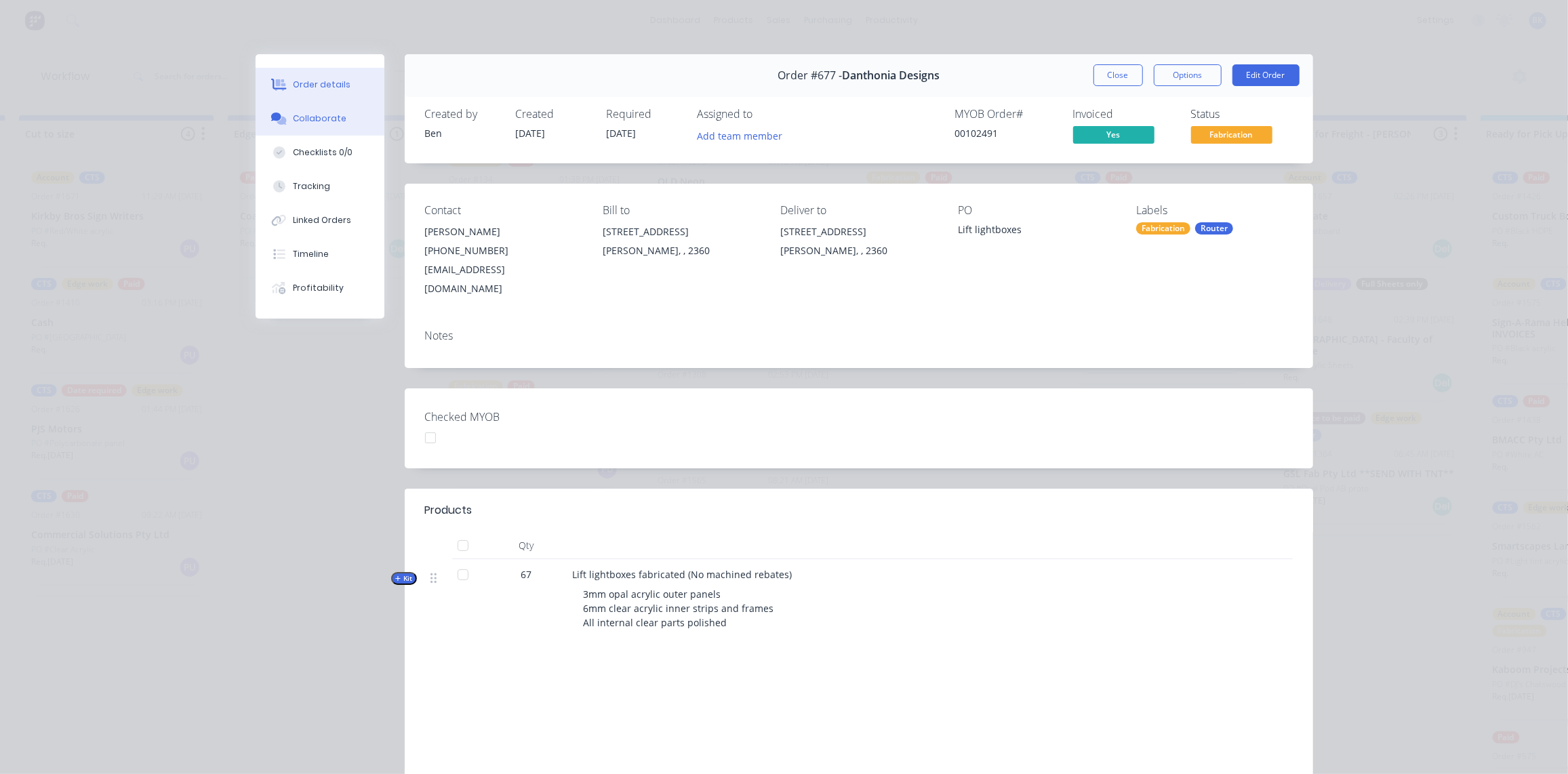
click at [335, 127] on button "Collaborate" at bounding box center [320, 118] width 129 height 34
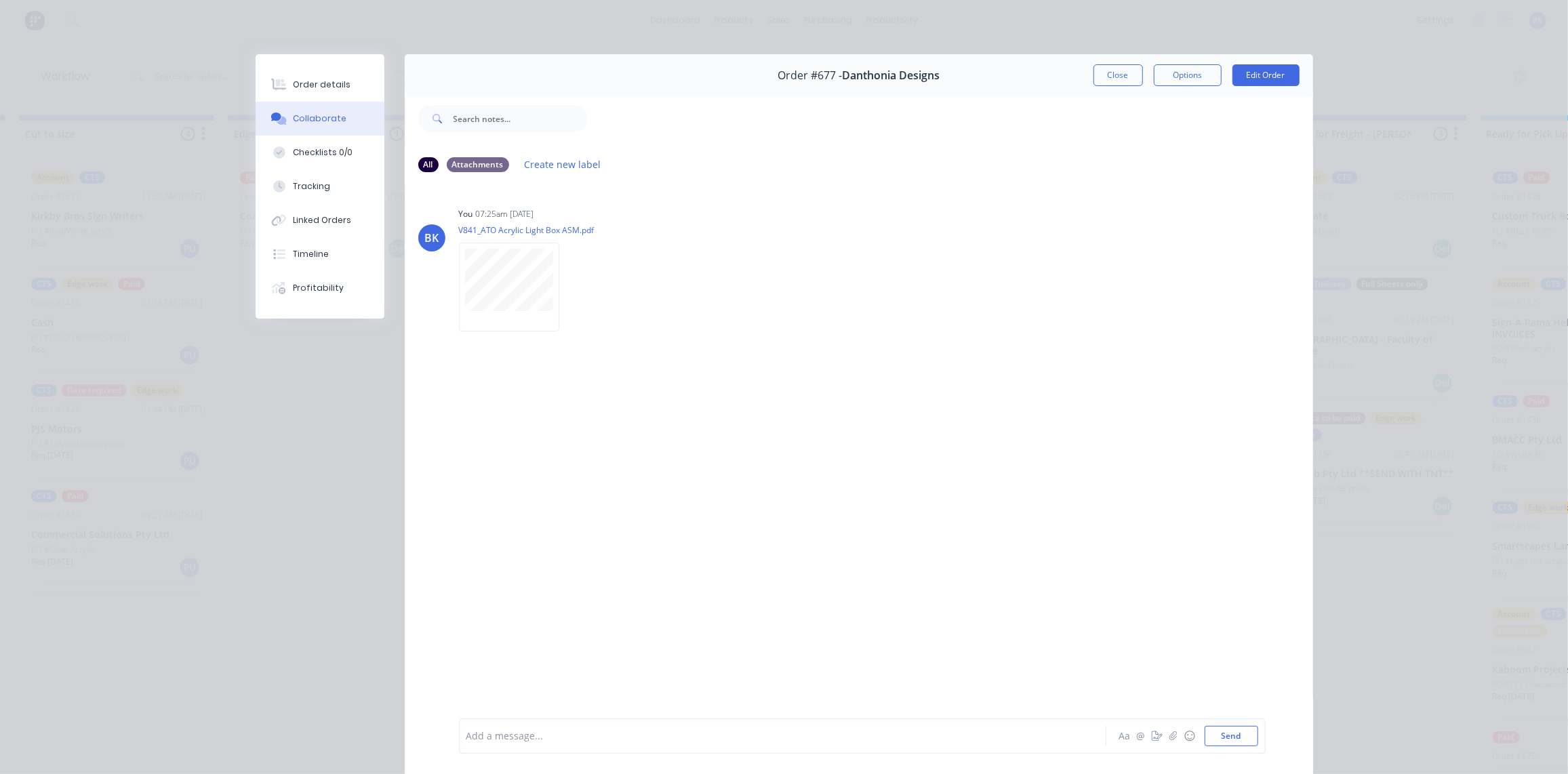
click at [1099, 71] on button "Close" at bounding box center [1118, 75] width 50 height 22
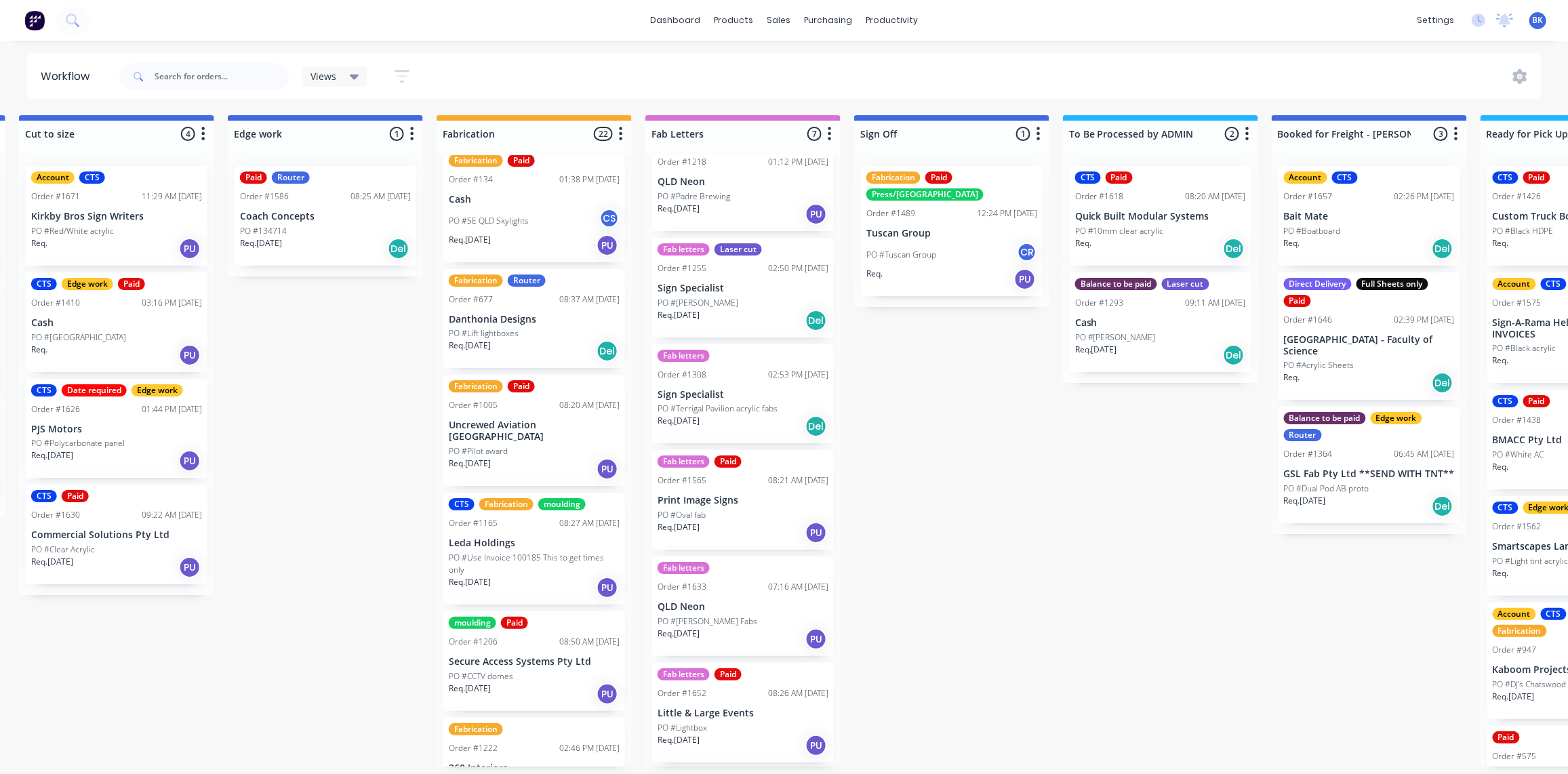
click at [521, 424] on p "Uncrewed Aviation [GEOGRAPHIC_DATA]" at bounding box center [534, 431] width 171 height 23
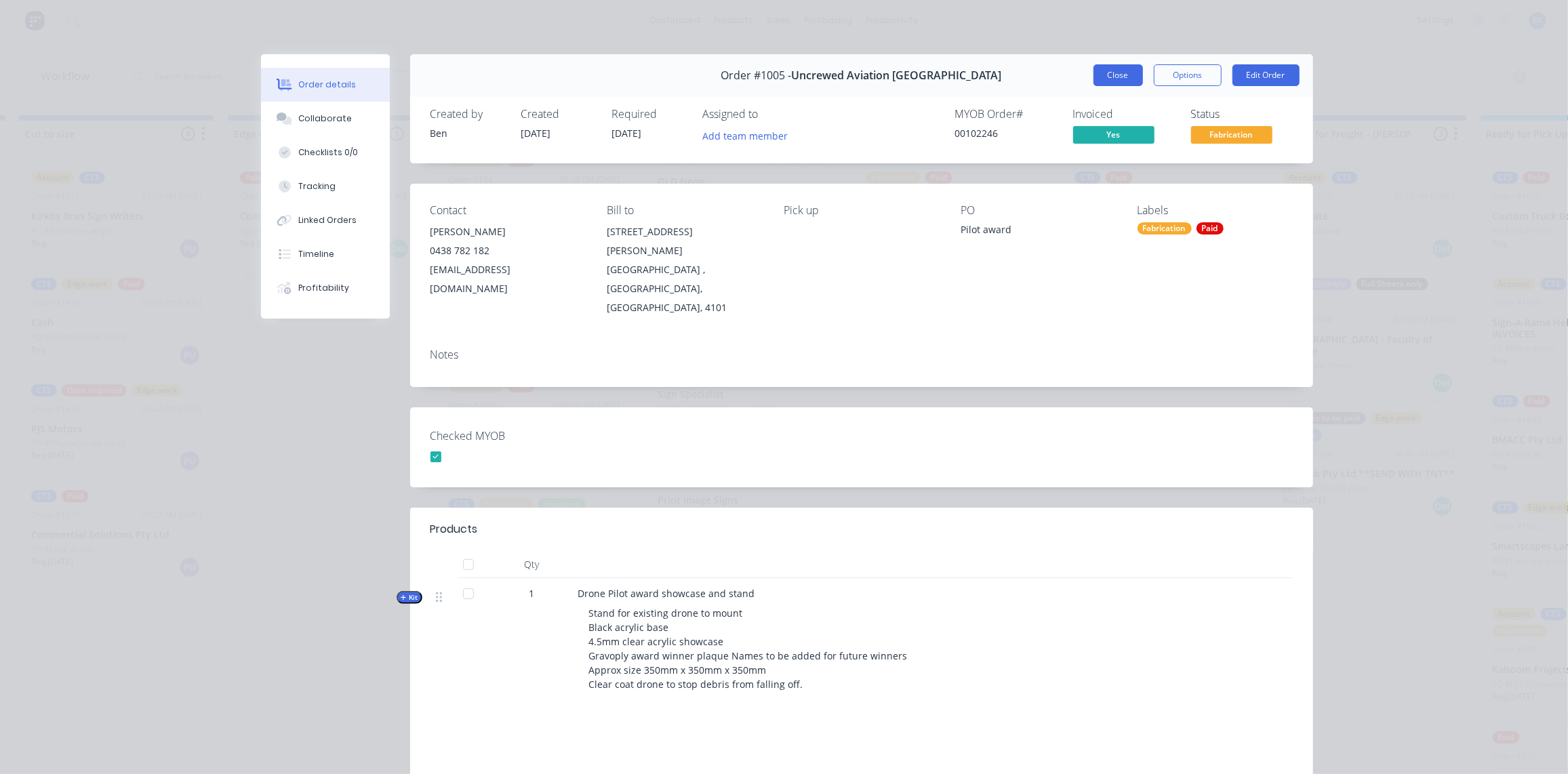
click at [1114, 71] on button "Close" at bounding box center [1118, 75] width 50 height 22
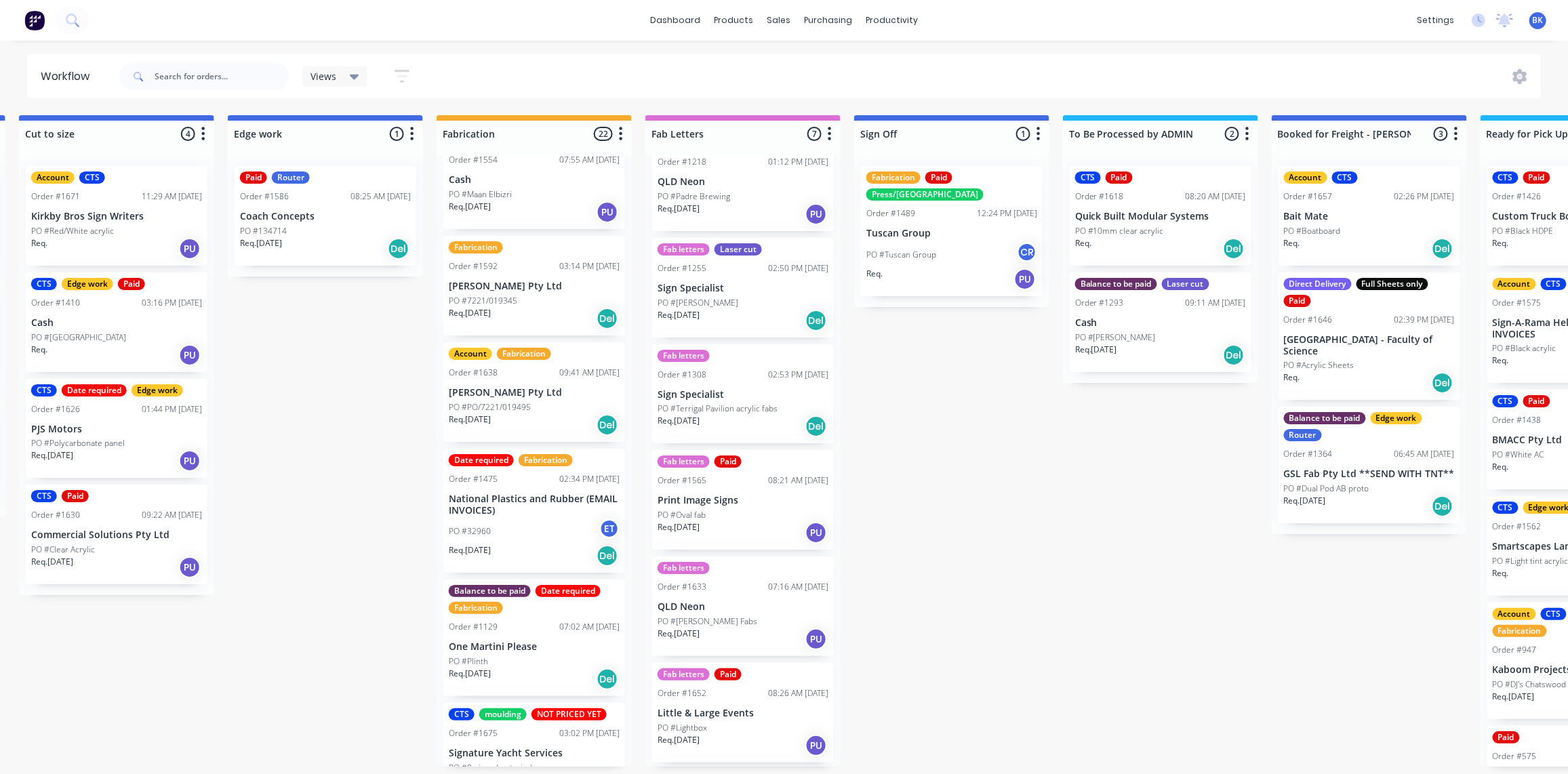
scroll to position [1885, 0]
